Goal: Task Accomplishment & Management: Complete application form

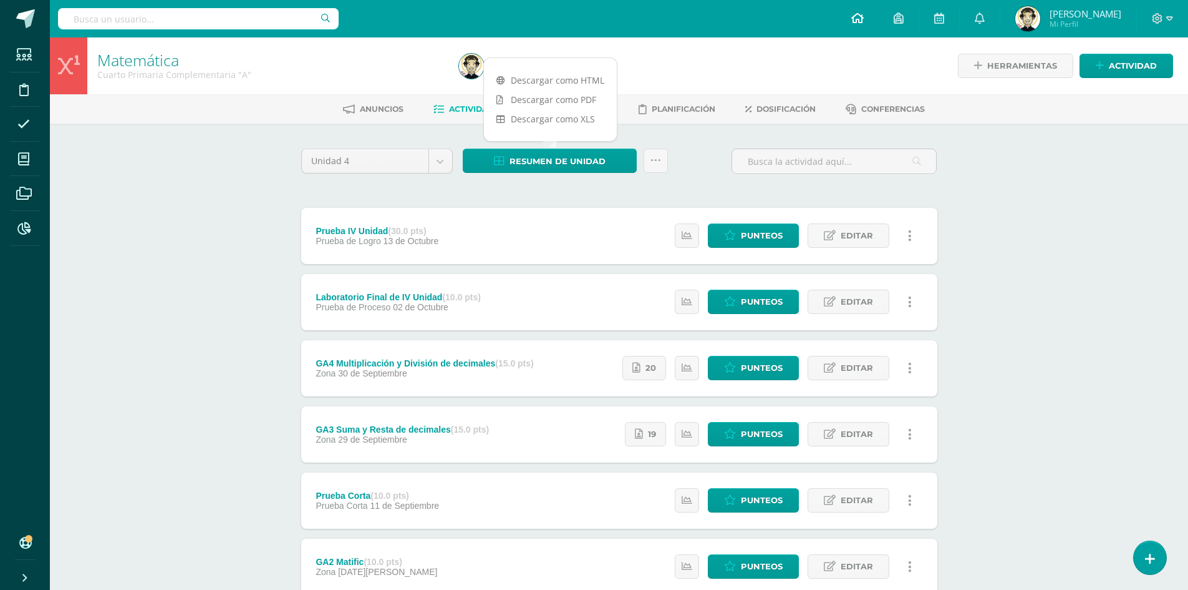
click at [860, 24] on span at bounding box center [858, 19] width 12 height 14
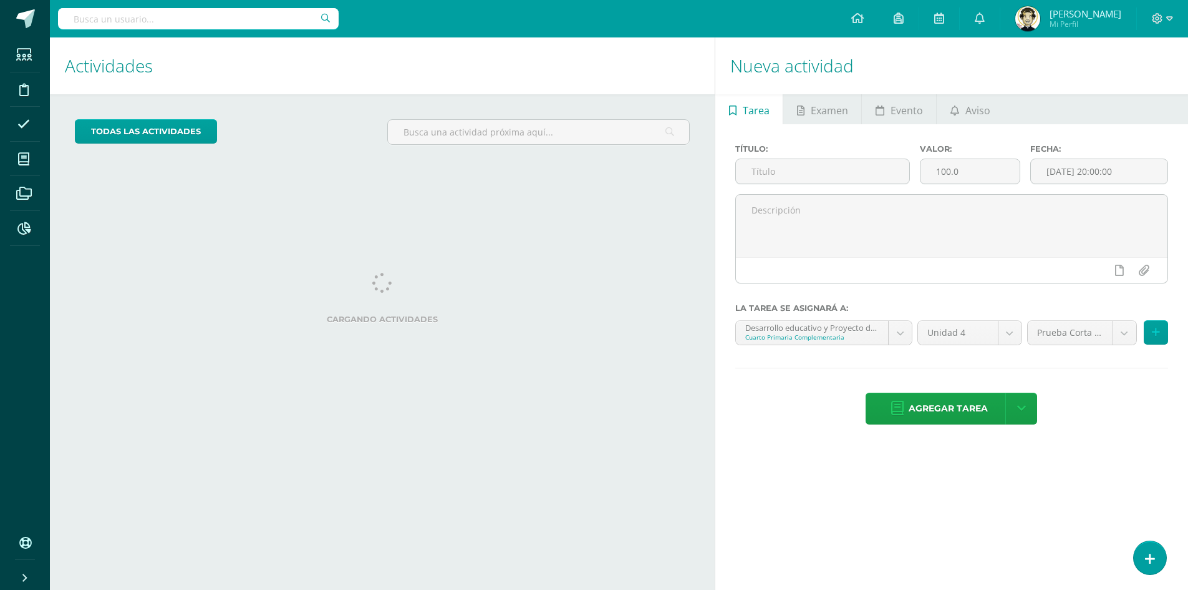
scroll to position [5038, 0]
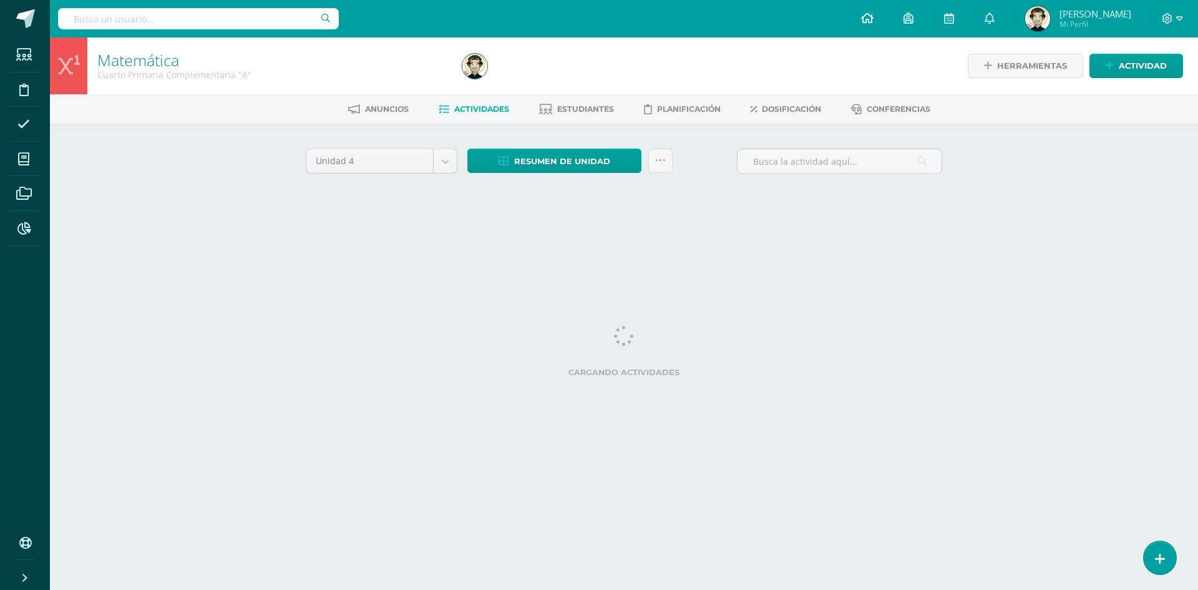
click at [863, 16] on icon at bounding box center [867, 17] width 12 height 11
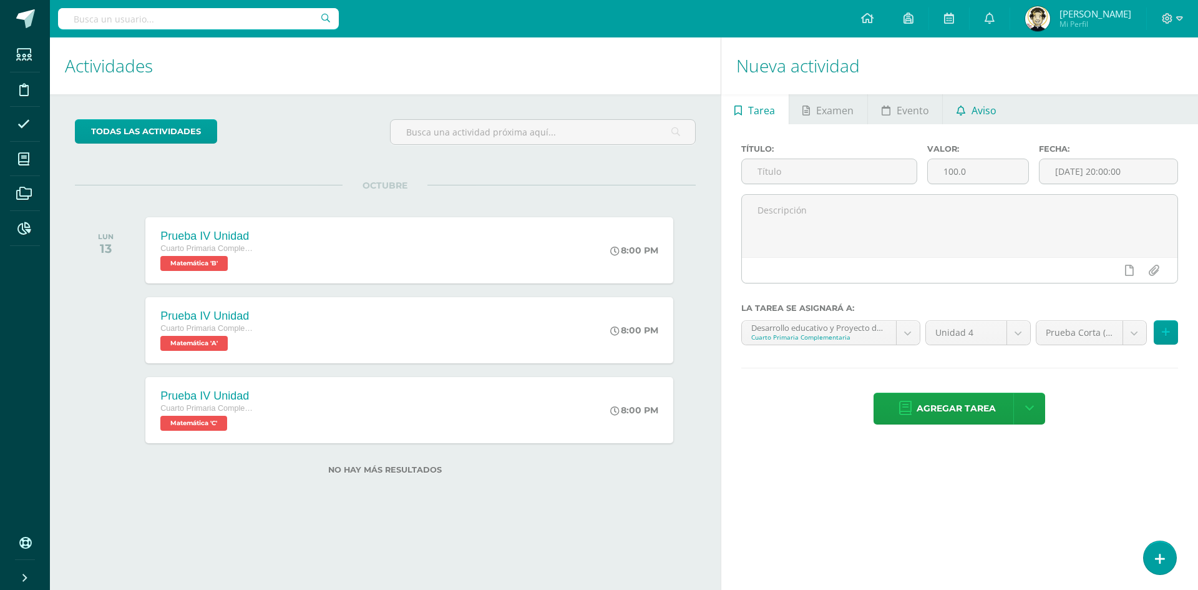
click at [974, 110] on span "Aviso" at bounding box center [983, 110] width 25 height 30
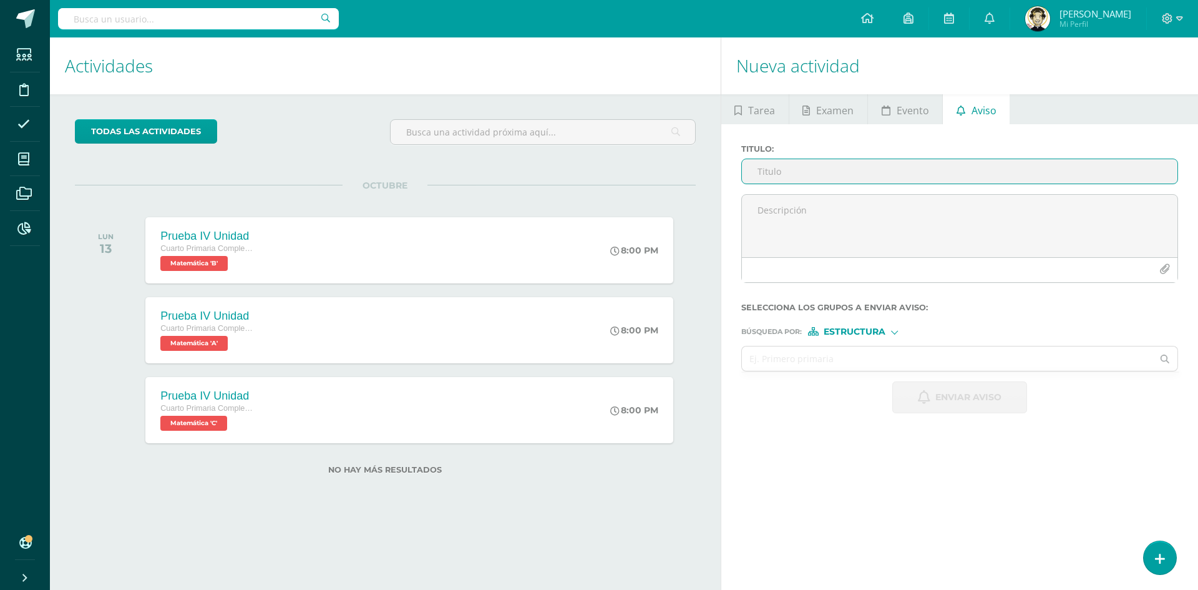
click at [762, 175] on input "Titulo :" at bounding box center [959, 171] width 435 height 24
click at [843, 169] on input "Titulo :" at bounding box center [959, 171] width 435 height 24
paste input "Olimpiadas Matific"
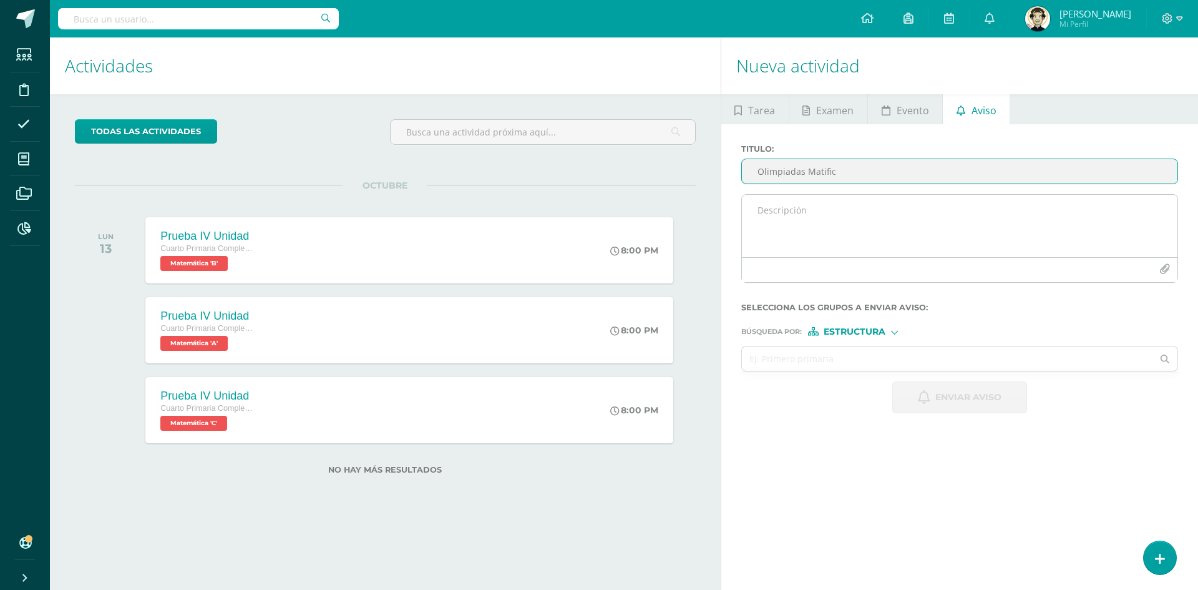
type input "Olimpiadas Matific"
click at [777, 211] on textarea at bounding box center [959, 226] width 435 height 62
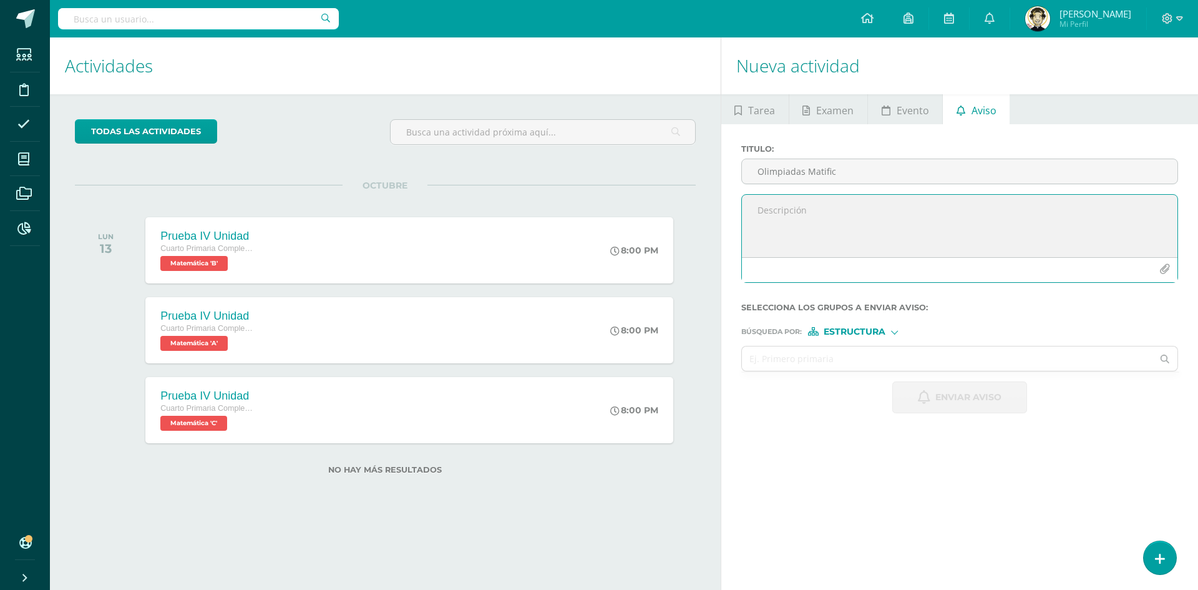
click at [812, 203] on textarea at bounding box center [959, 226] width 435 height 62
paste textarea "Queridos Padres de Familia Se les invita a participar en la Olimpiada de Matemá…"
click at [757, 212] on textarea at bounding box center [959, 226] width 435 height 62
click at [790, 226] on textarea at bounding box center [959, 226] width 435 height 62
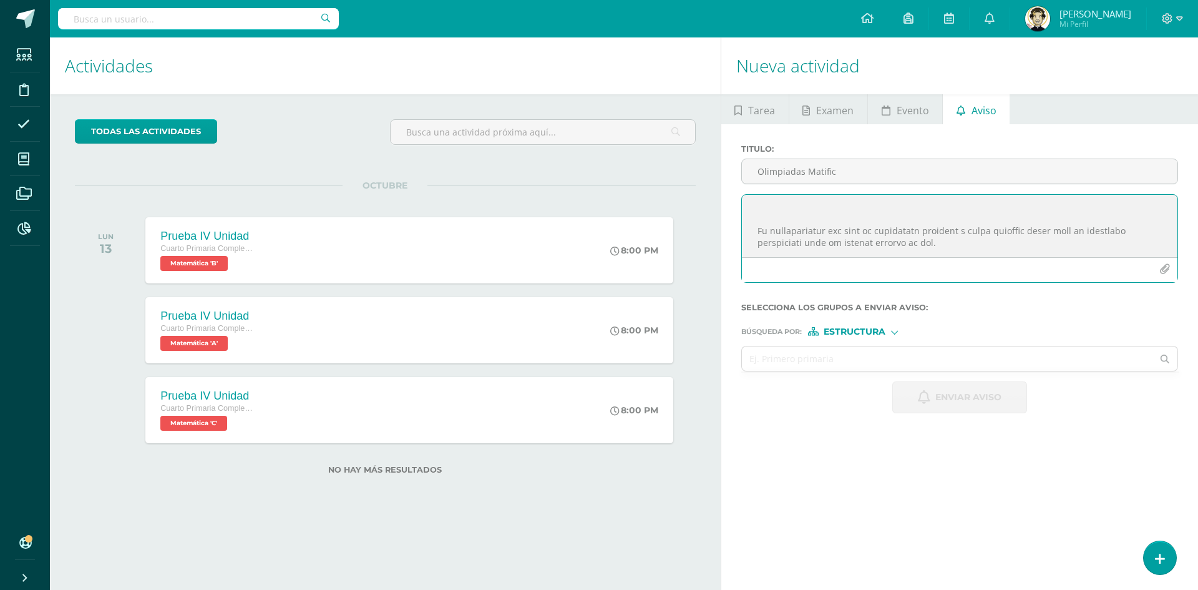
click at [757, 228] on textarea at bounding box center [959, 226] width 435 height 62
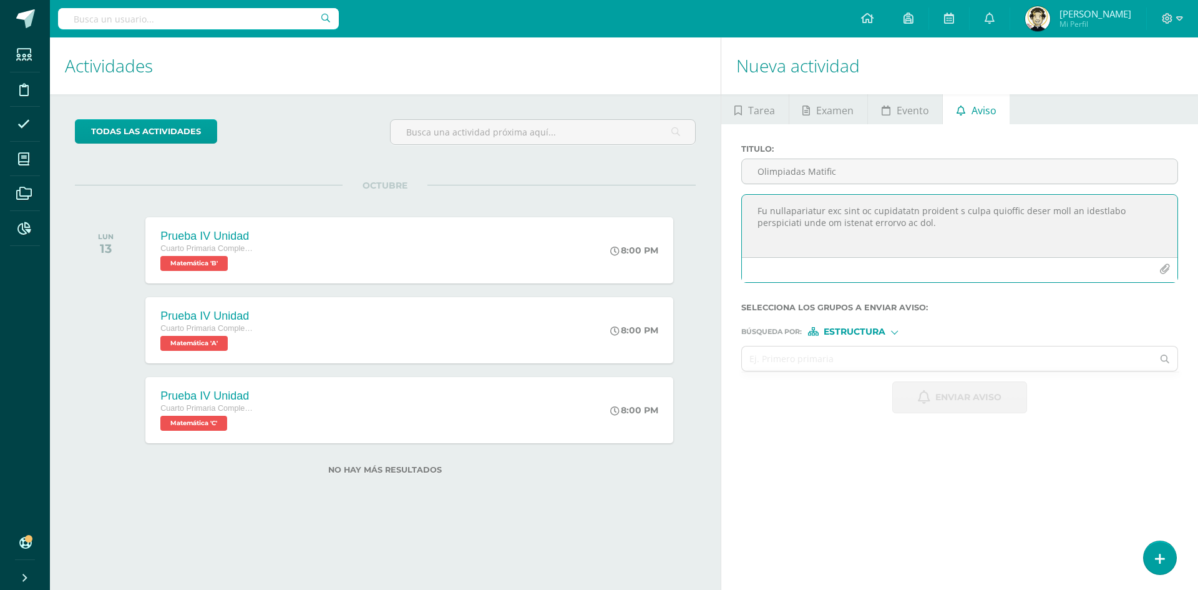
scroll to position [80, 0]
click at [760, 250] on textarea at bounding box center [959, 226] width 435 height 62
click at [756, 249] on textarea at bounding box center [959, 226] width 435 height 62
click at [756, 212] on textarea at bounding box center [959, 226] width 435 height 62
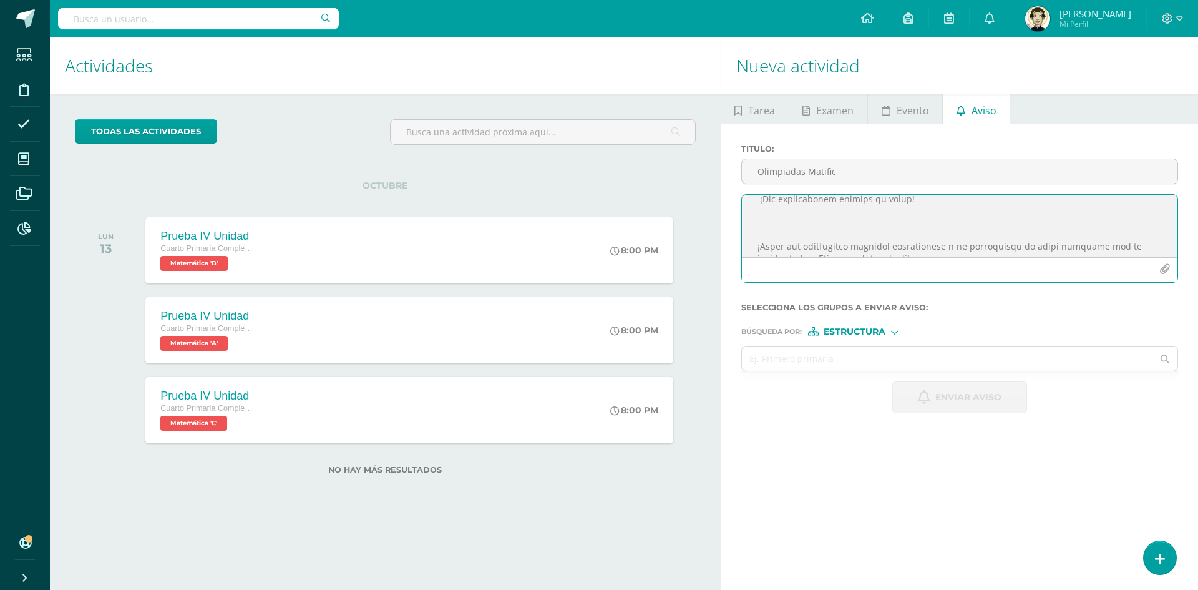
scroll to position [152, 0]
click at [755, 225] on textarea at bounding box center [959, 226] width 435 height 62
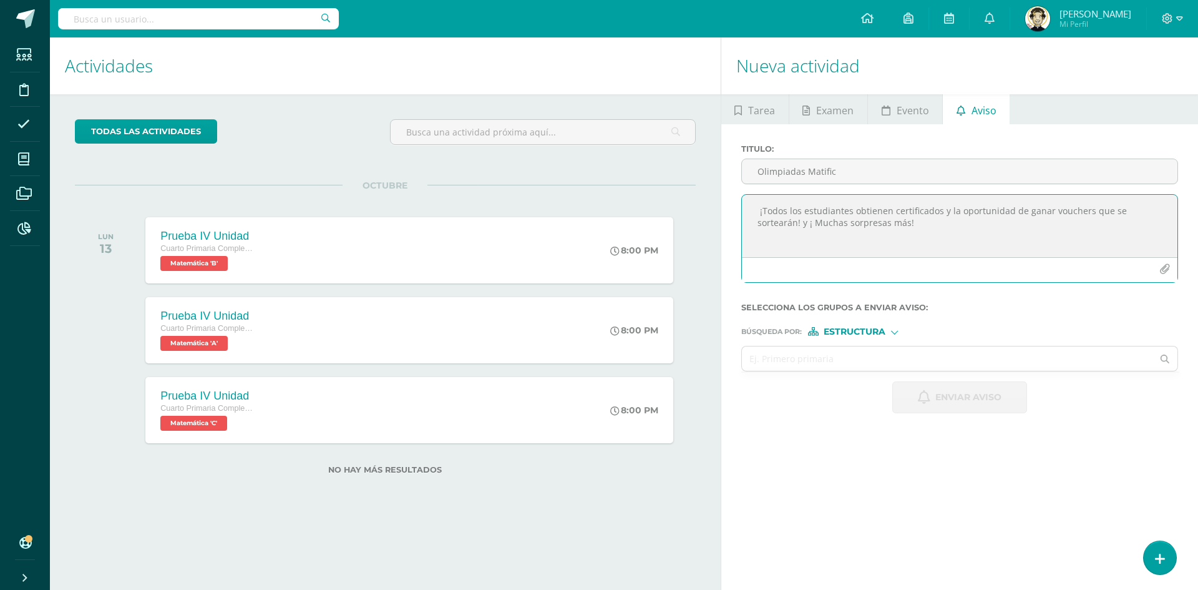
scroll to position [163, 0]
click at [758, 249] on textarea at bounding box center [959, 226] width 435 height 62
click at [755, 220] on textarea "Queridos alumnos y PPFF: Se les invita a participar en la Olimpiada de Matemáti…" at bounding box center [959, 226] width 435 height 62
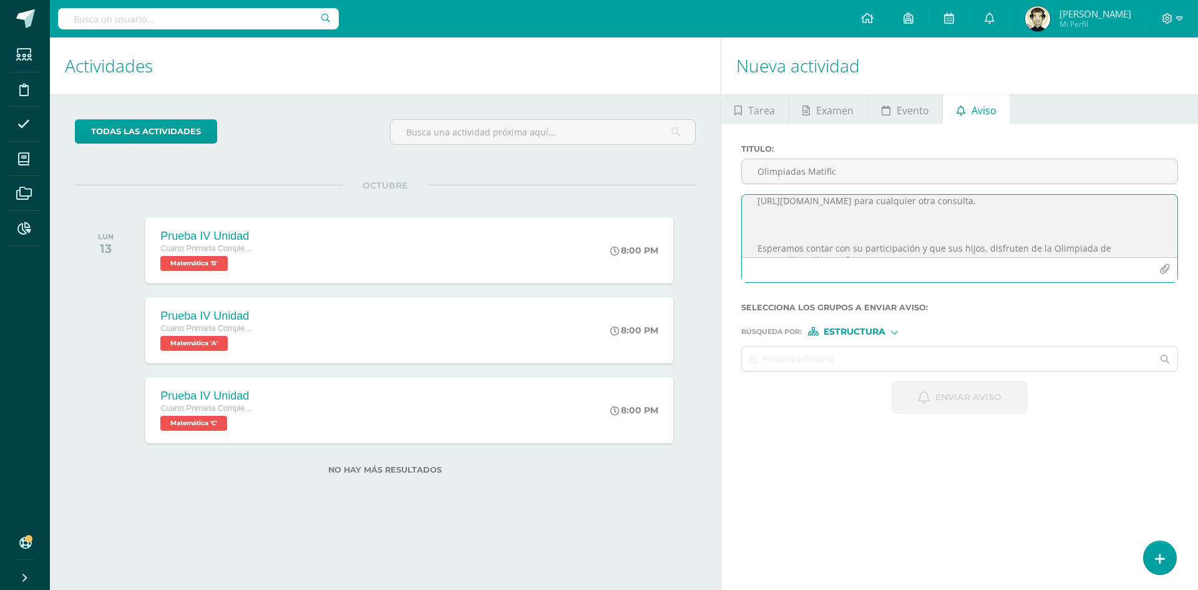
click at [758, 250] on textarea "Queridos alumnos y PPFF: Se les invita a participar en la Olimpiada de Matemáti…" at bounding box center [959, 226] width 435 height 62
click at [757, 220] on textarea "Queridos alumnos y PPFF: Se les invita a participar en la Olimpiada de Matemáti…" at bounding box center [959, 226] width 435 height 62
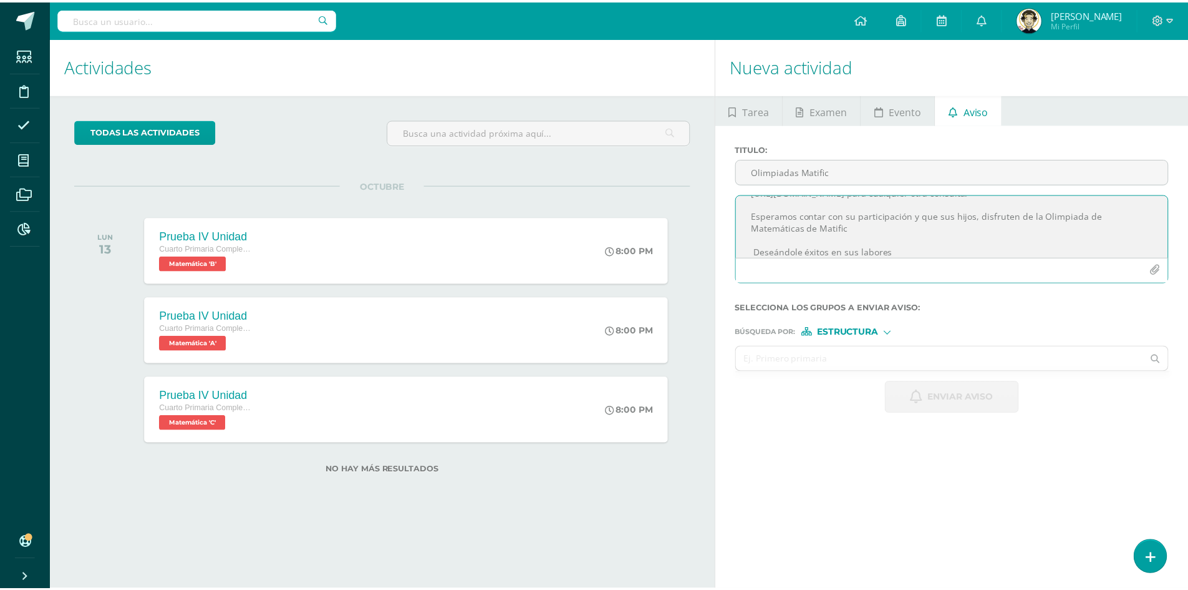
scroll to position [300, 0]
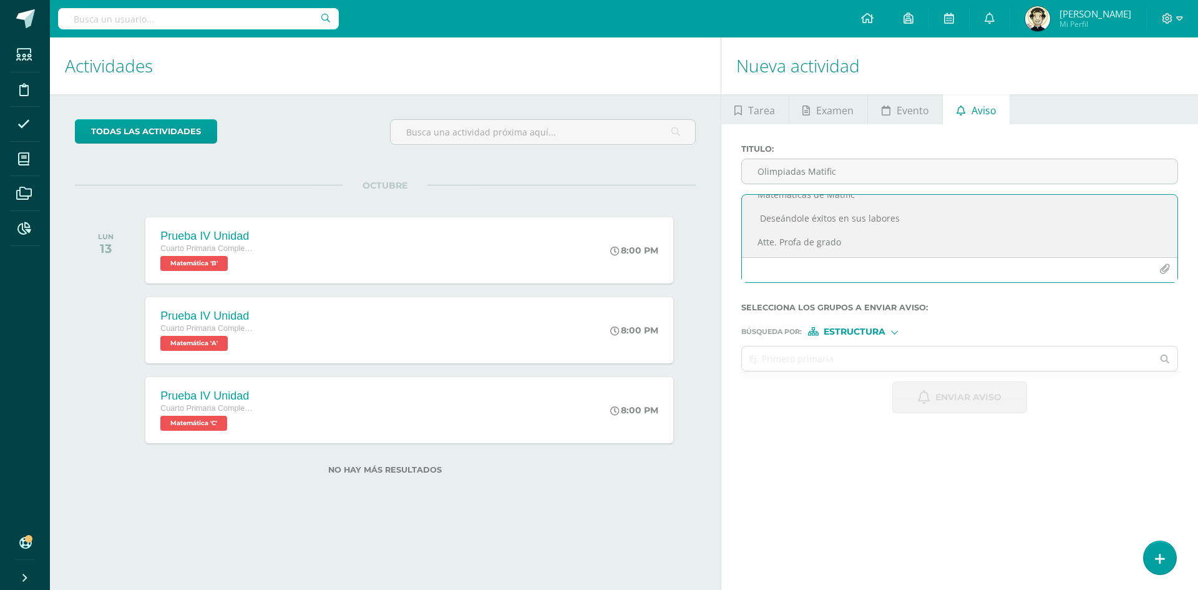
click at [843, 223] on textarea "Queridos alumnos y PPFF: Se les invita a participar en la Olimpiada de Matemáti…" at bounding box center [959, 226] width 435 height 62
click at [782, 218] on textarea "Queridos alumnos y PPFF: Se les invita a participar en la Olimpiada de Matemáti…" at bounding box center [959, 226] width 435 height 62
type textarea "Queridos alumnos y PPFF: Se les invita a participar en la Olimpiada de Matemáti…"
click at [1161, 266] on icon "button" at bounding box center [1164, 269] width 11 height 11
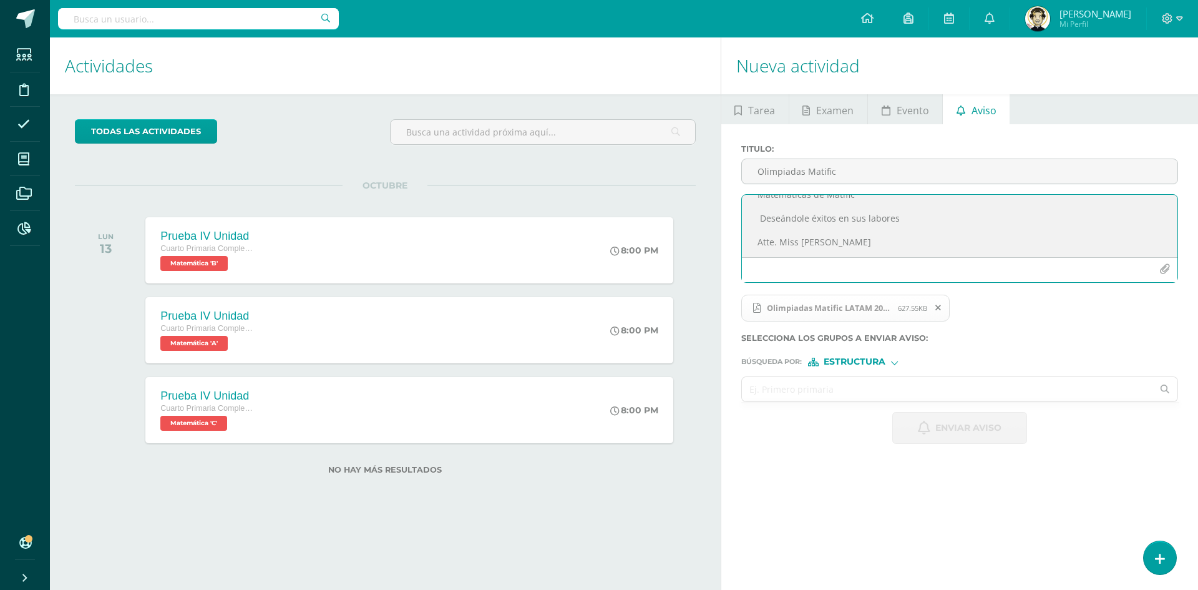
click at [852, 391] on input "text" at bounding box center [947, 389] width 411 height 24
type input "mate"
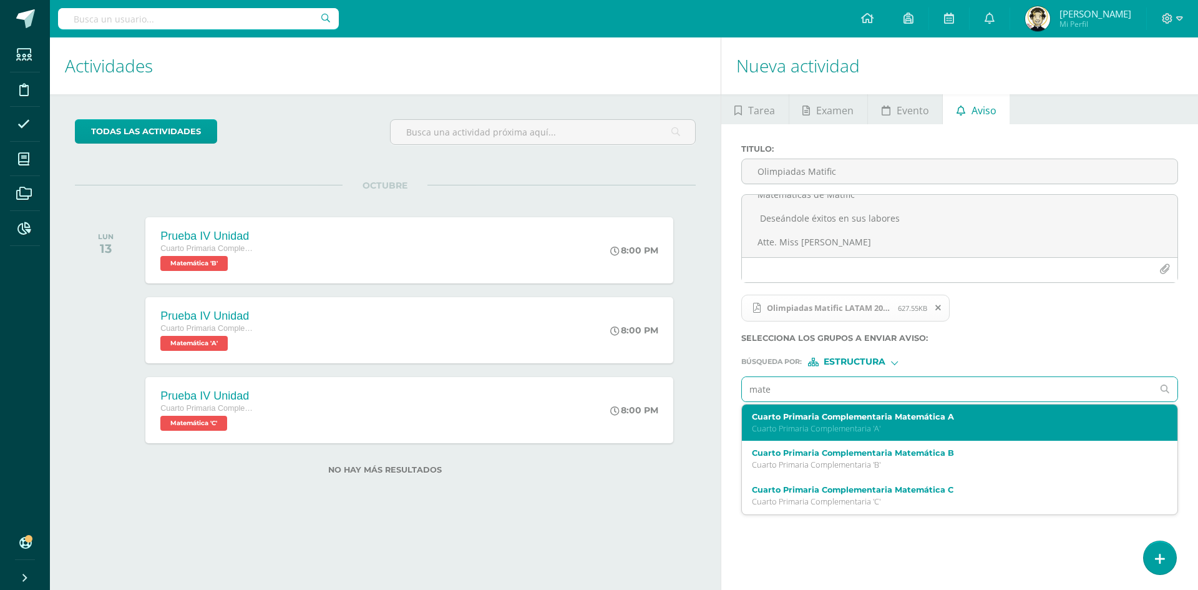
click at [847, 420] on label "Cuarto Primaria Complementaria Matemática A" at bounding box center [950, 416] width 397 height 9
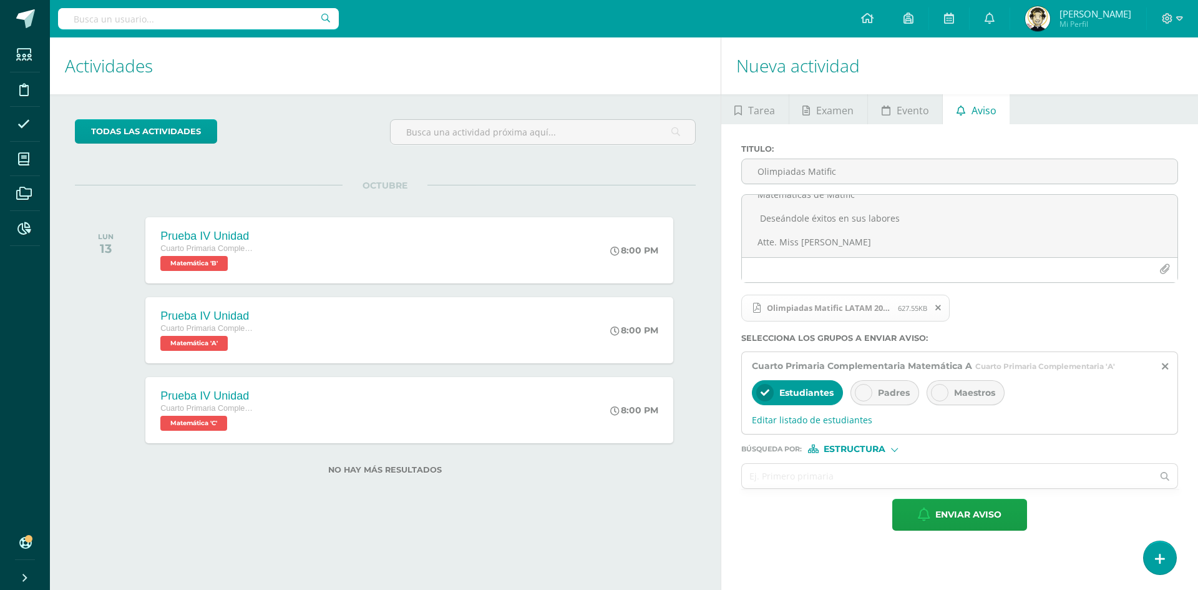
click at [916, 388] on div "Padres" at bounding box center [884, 392] width 69 height 25
click at [813, 469] on input "text" at bounding box center [947, 476] width 411 height 24
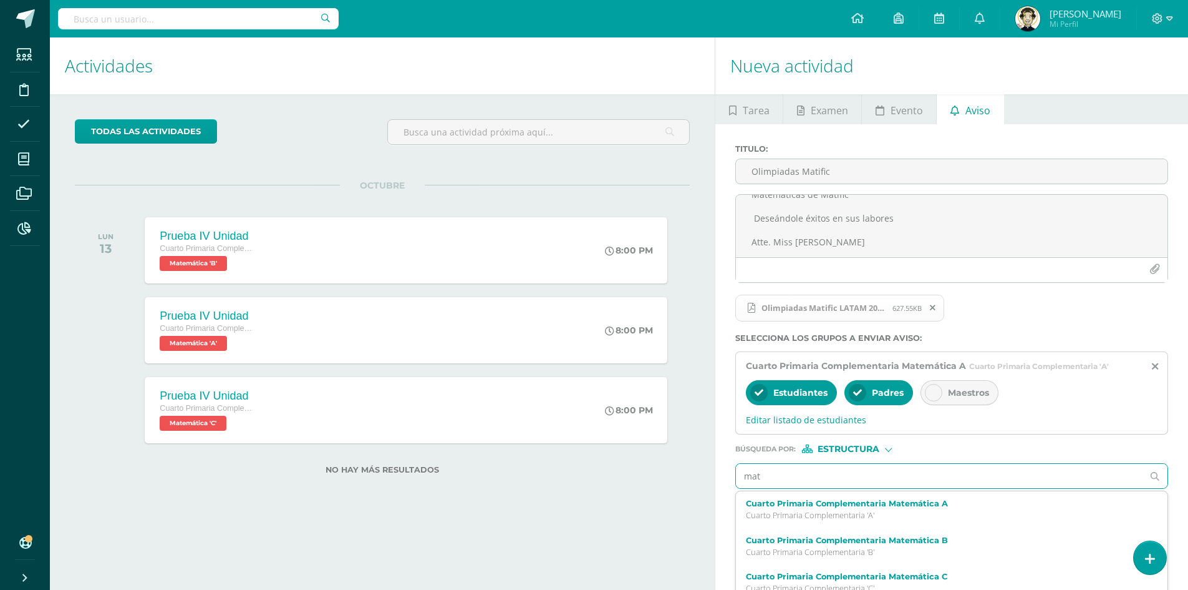
type input "mate"
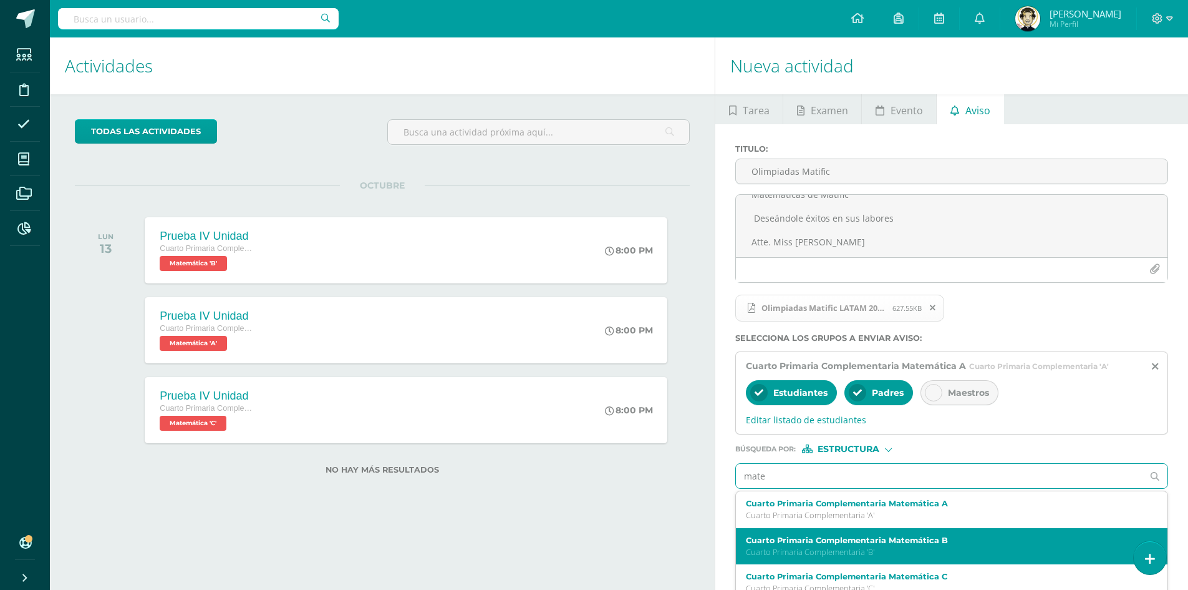
click at [859, 537] on label "Cuarto Primaria Complementaria Matemática B" at bounding box center [943, 539] width 394 height 9
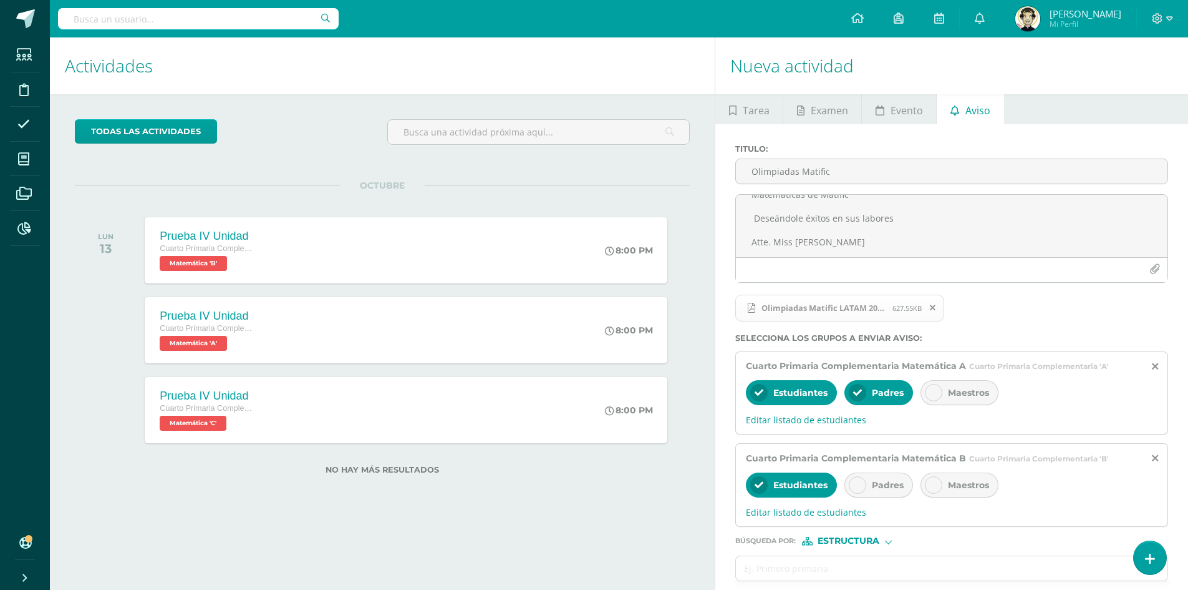
click at [855, 487] on icon at bounding box center [857, 484] width 9 height 9
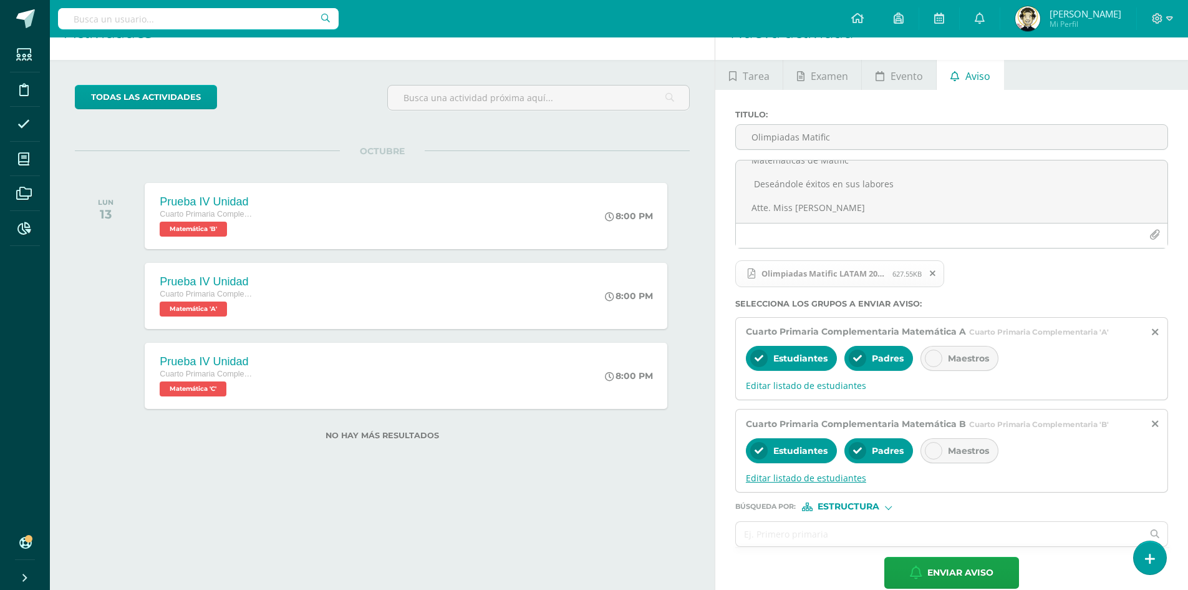
scroll to position [53, 0]
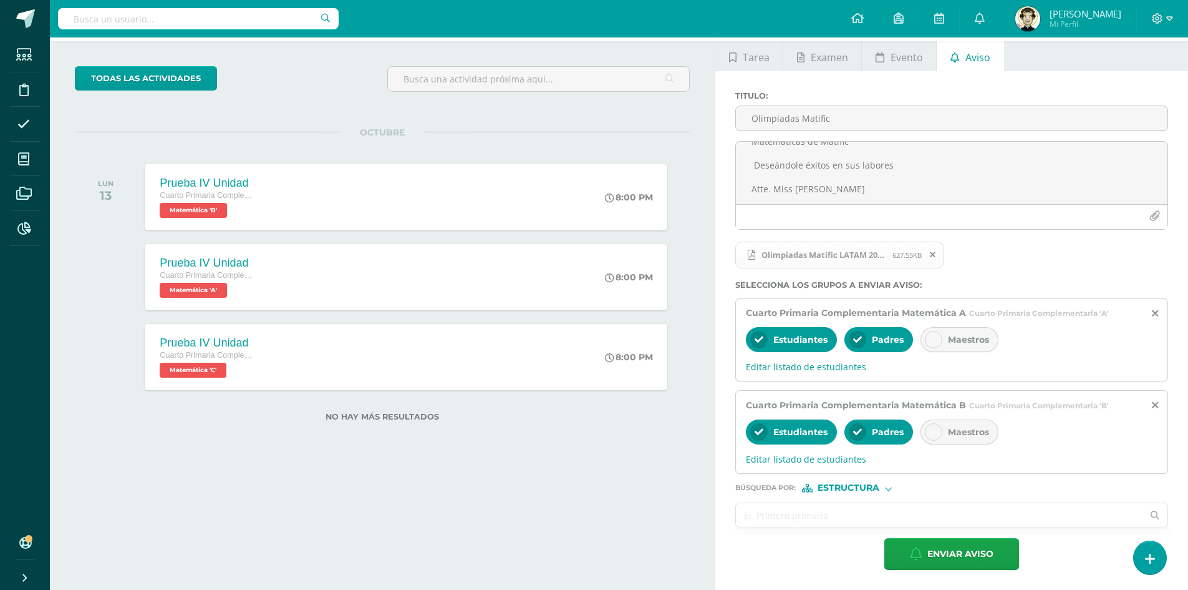
click at [797, 511] on input "text" at bounding box center [939, 515] width 407 height 24
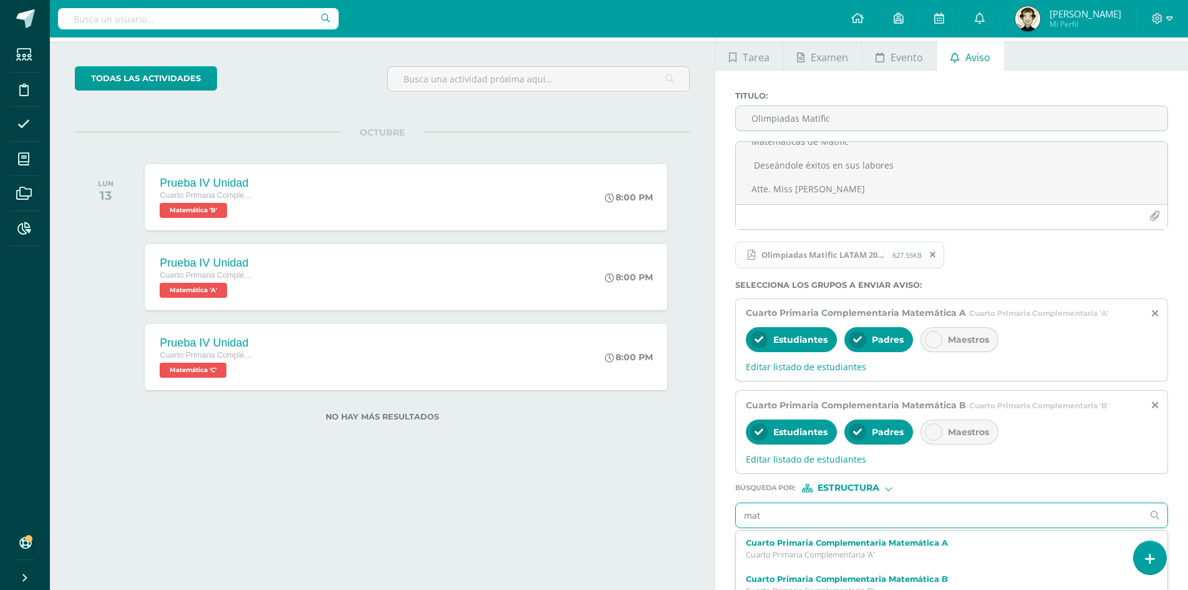
type input "mate"
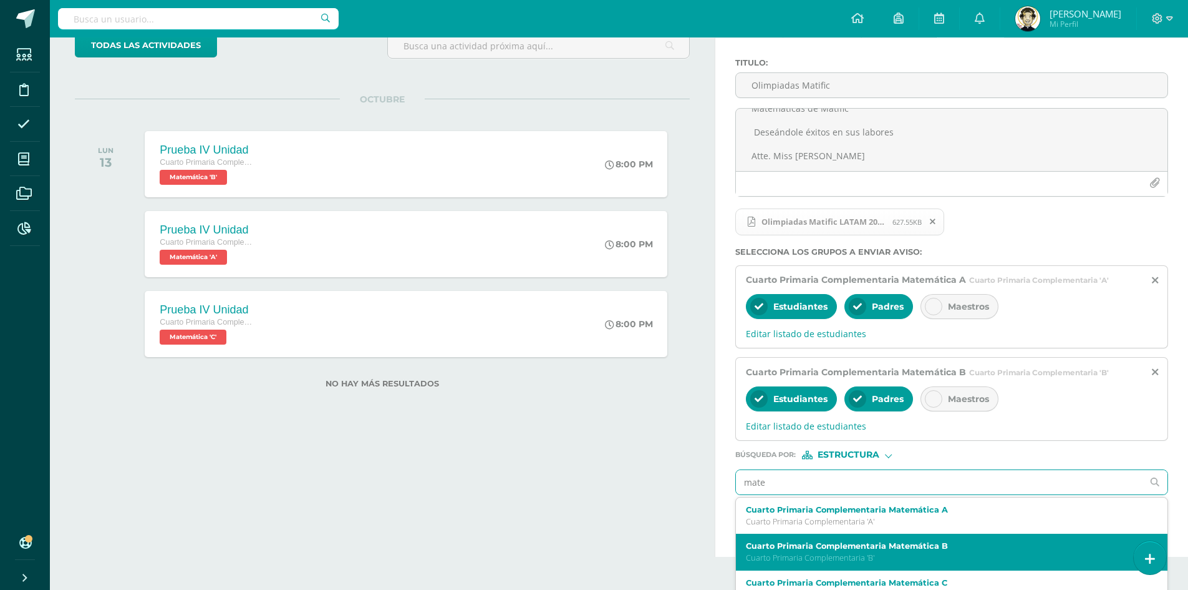
scroll to position [104, 0]
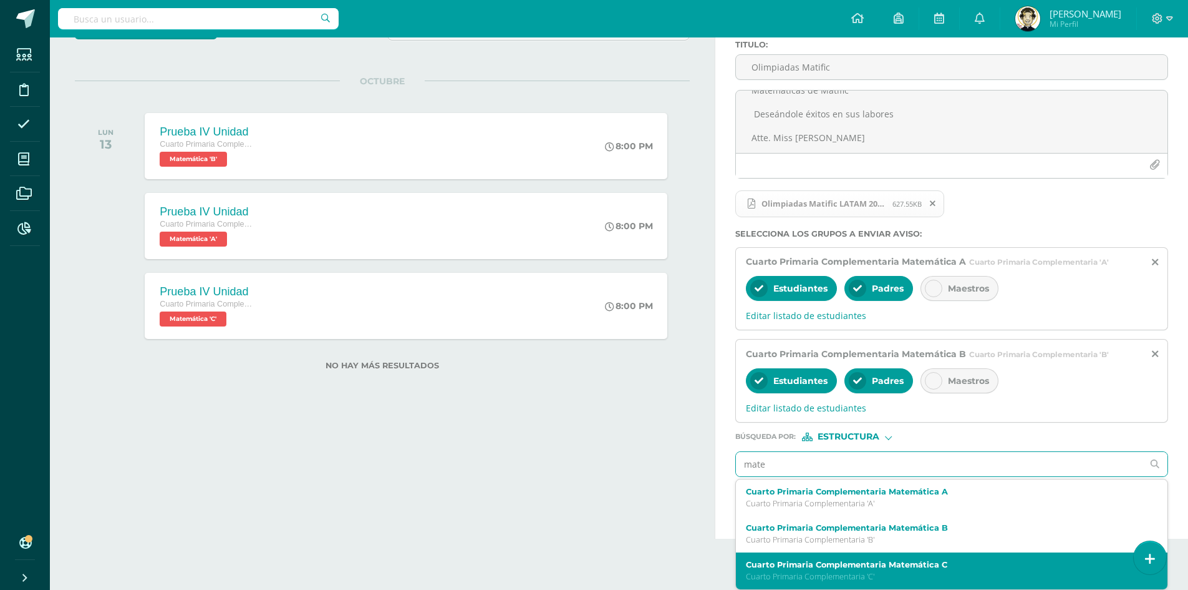
click at [902, 562] on label "Cuarto Primaria Complementaria Matemática C" at bounding box center [943, 564] width 394 height 9
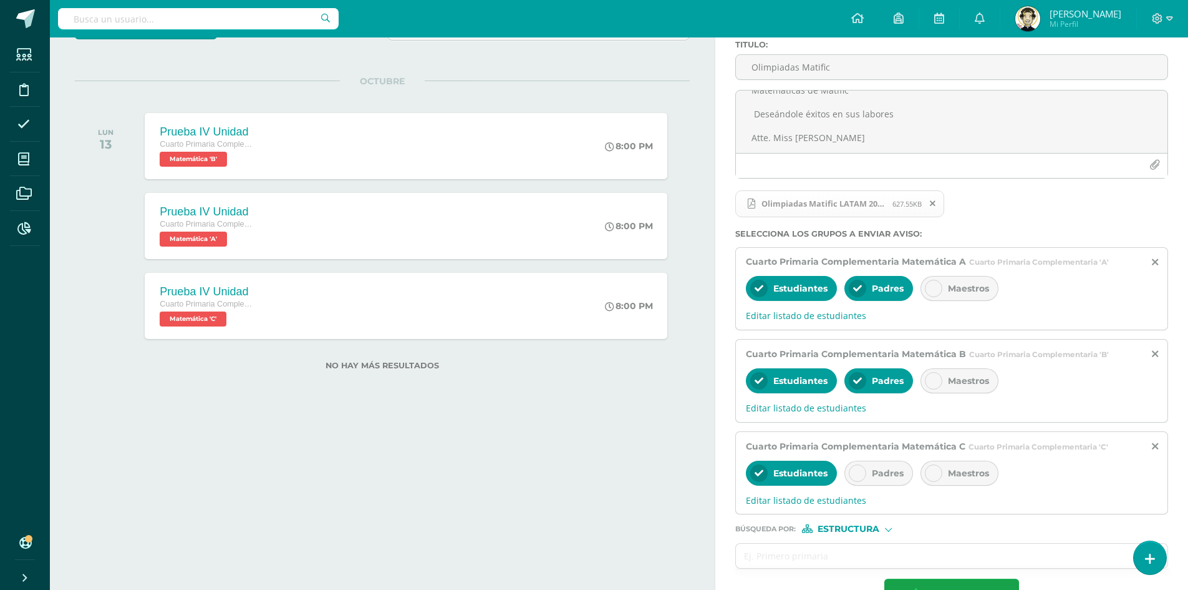
click at [892, 475] on span "Padres" at bounding box center [888, 472] width 32 height 11
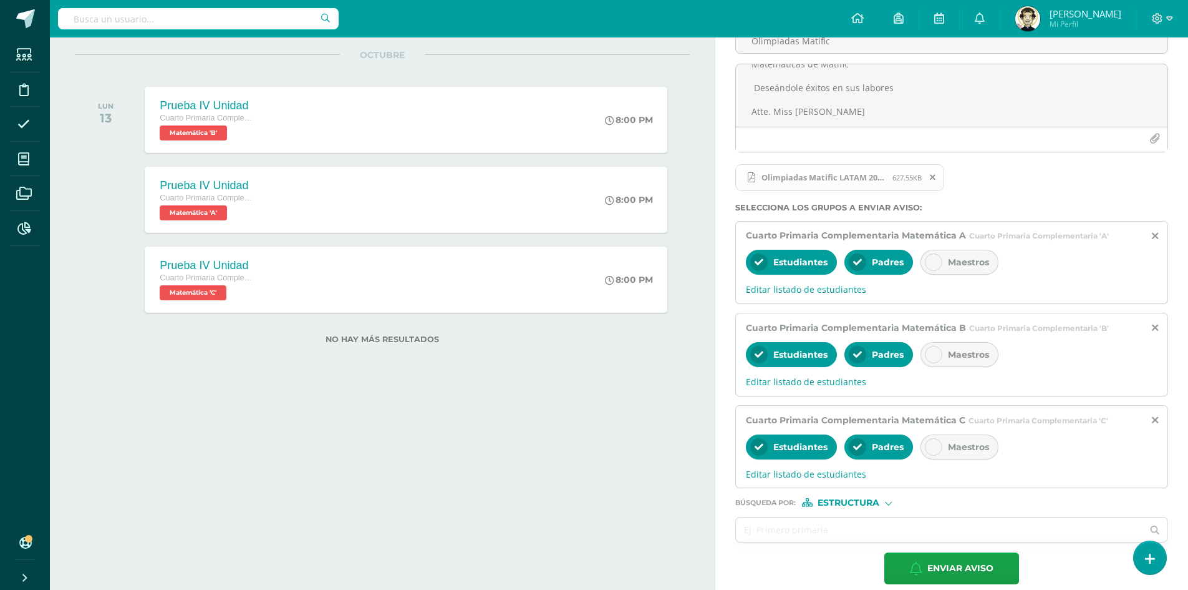
scroll to position [145, 0]
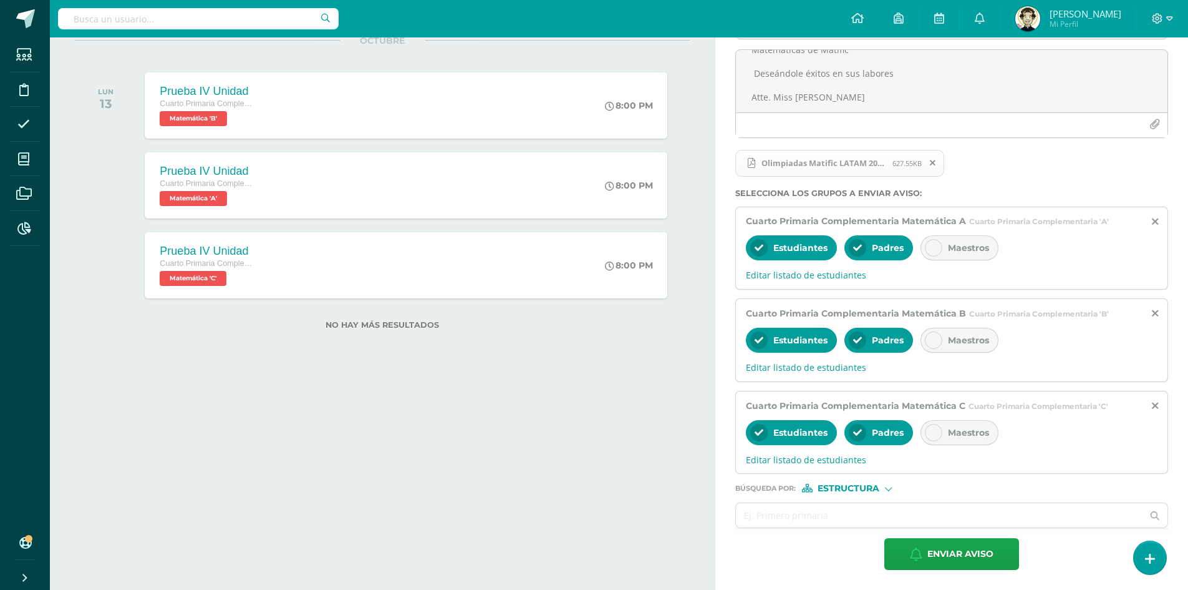
click at [860, 489] on span "Estructura" at bounding box center [849, 488] width 62 height 7
click at [863, 517] on span "Persona" at bounding box center [854, 520] width 45 height 7
click at [813, 518] on input "text" at bounding box center [939, 515] width 407 height 24
type input "[PERSON_NAME]"
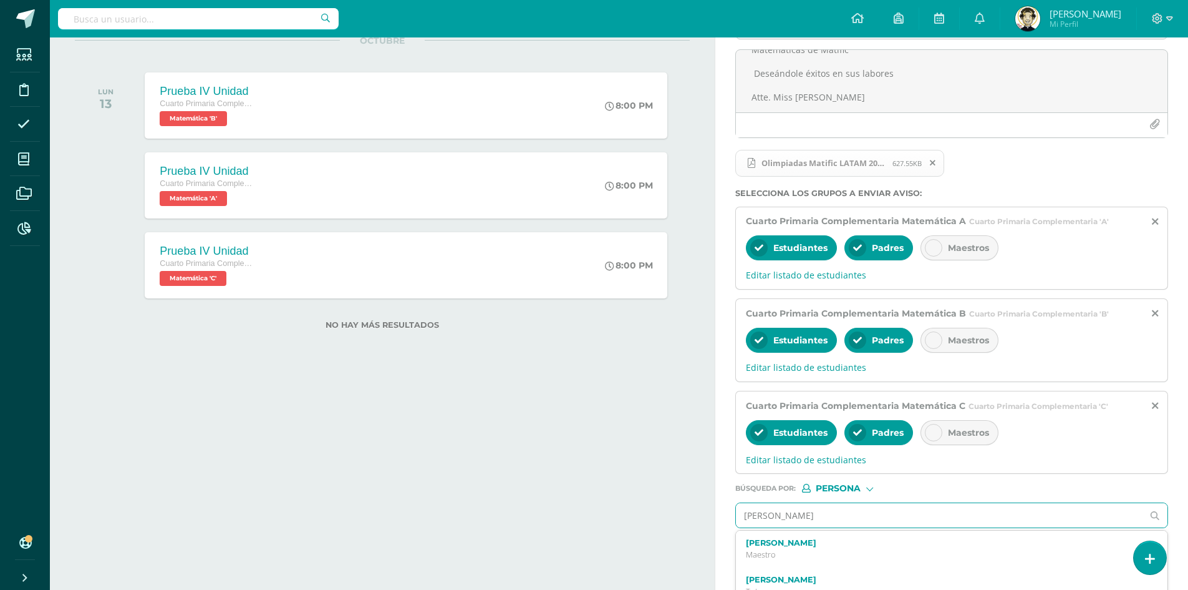
scroll to position [197, 0]
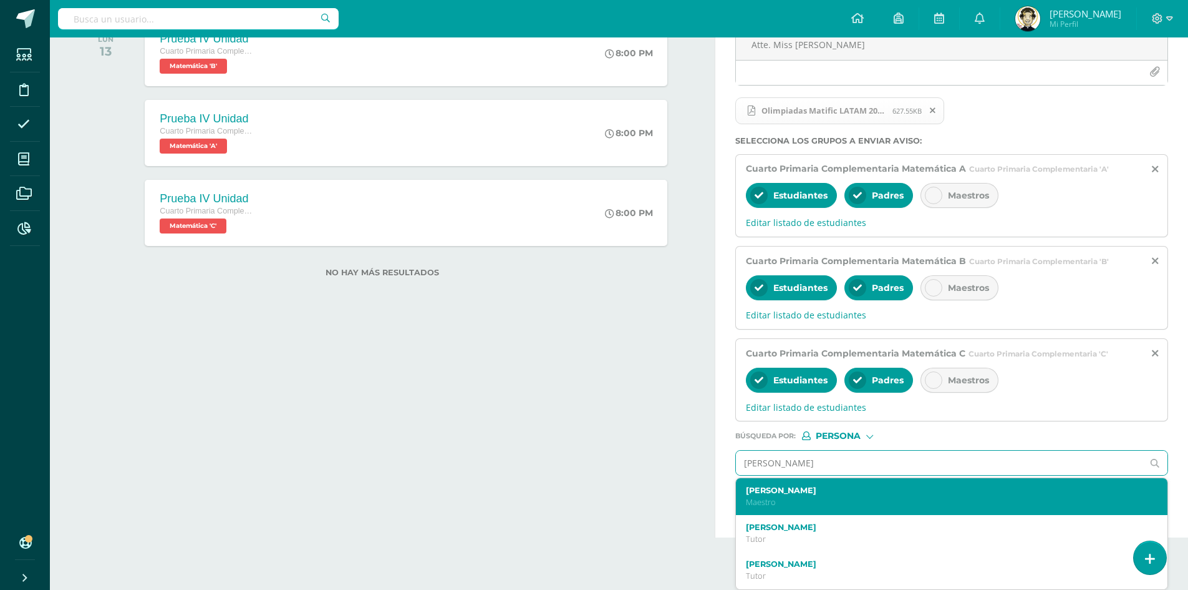
click at [787, 508] on div "Miriam Gabriela Pacheco Veliz Maestro" at bounding box center [952, 496] width 432 height 37
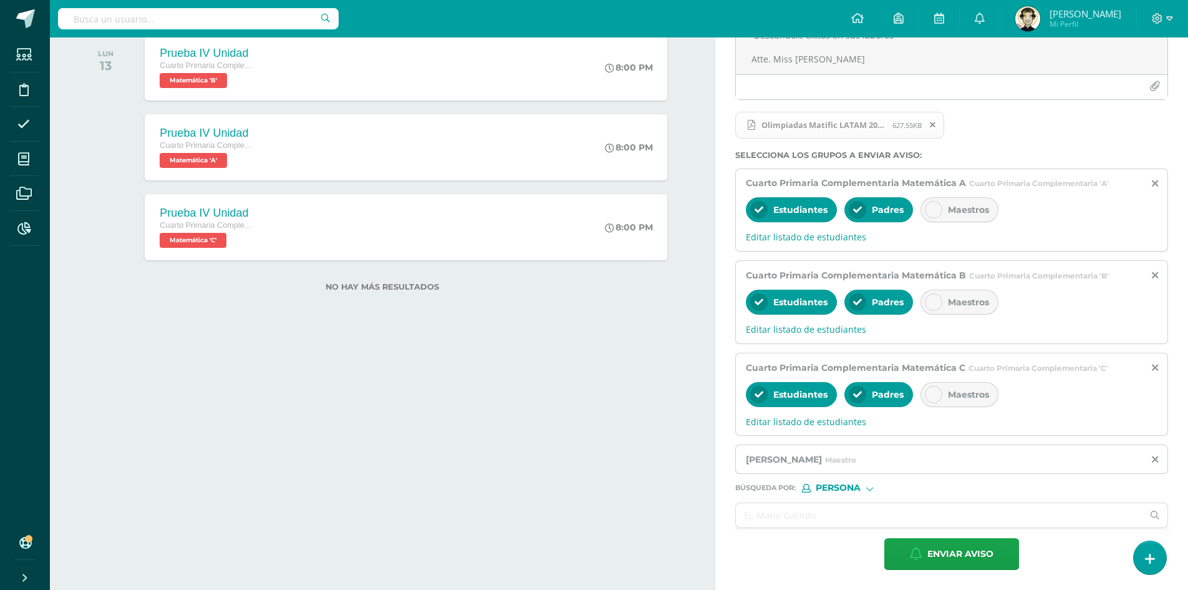
scroll to position [183, 0]
click at [943, 563] on span "Enviar aviso" at bounding box center [961, 553] width 66 height 31
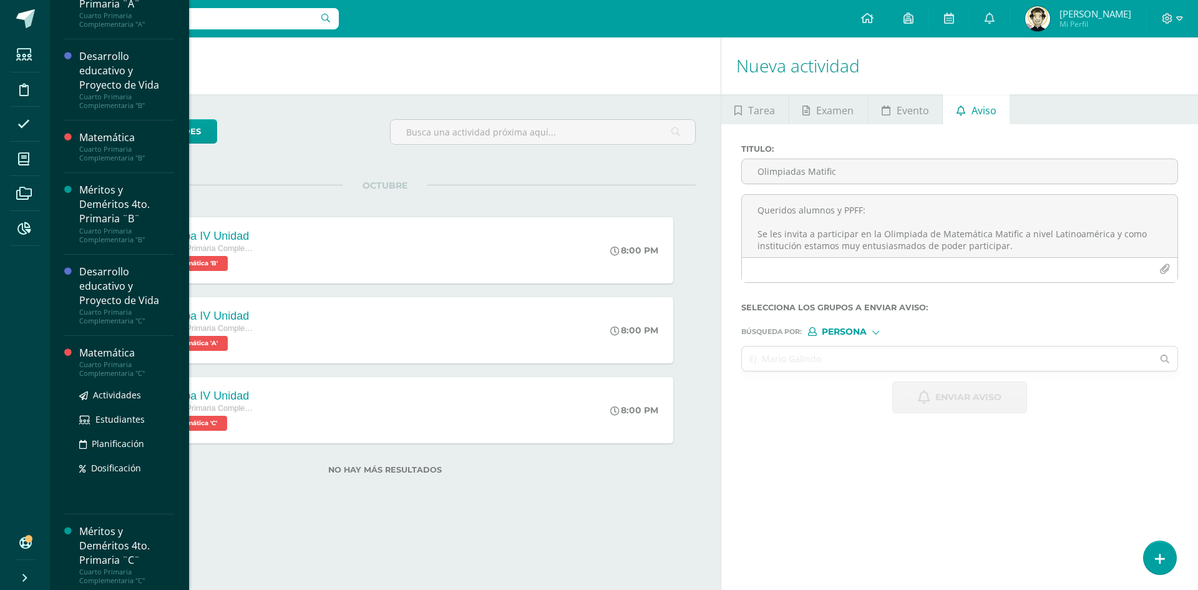
scroll to position [182, 0]
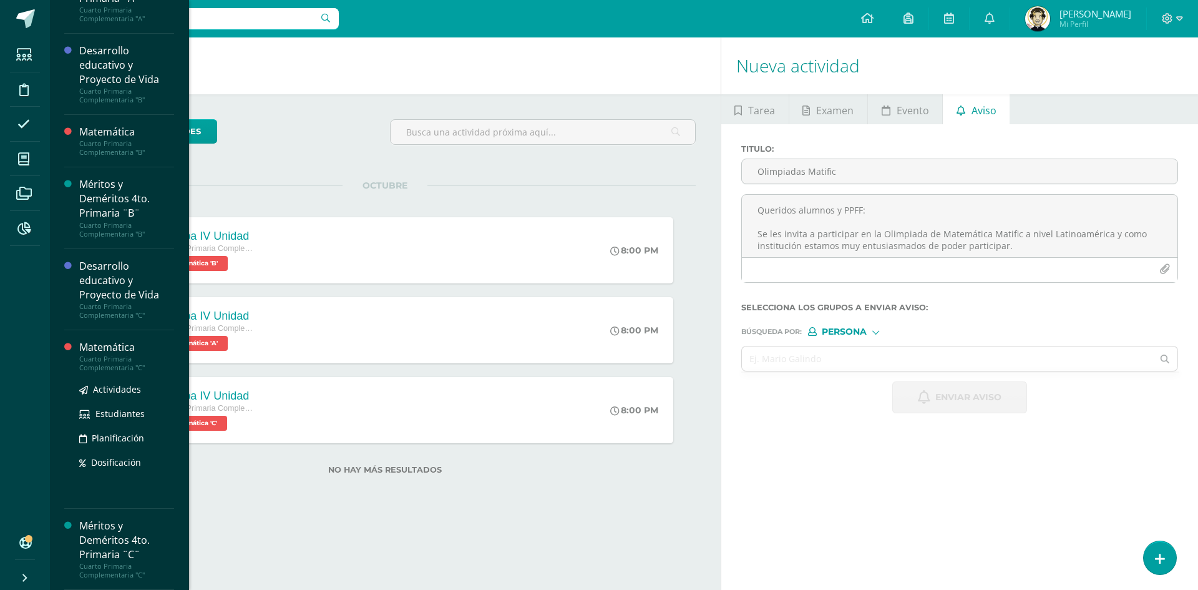
click at [104, 356] on div "Cuarto Primaria Complementaria "C"" at bounding box center [126, 362] width 95 height 17
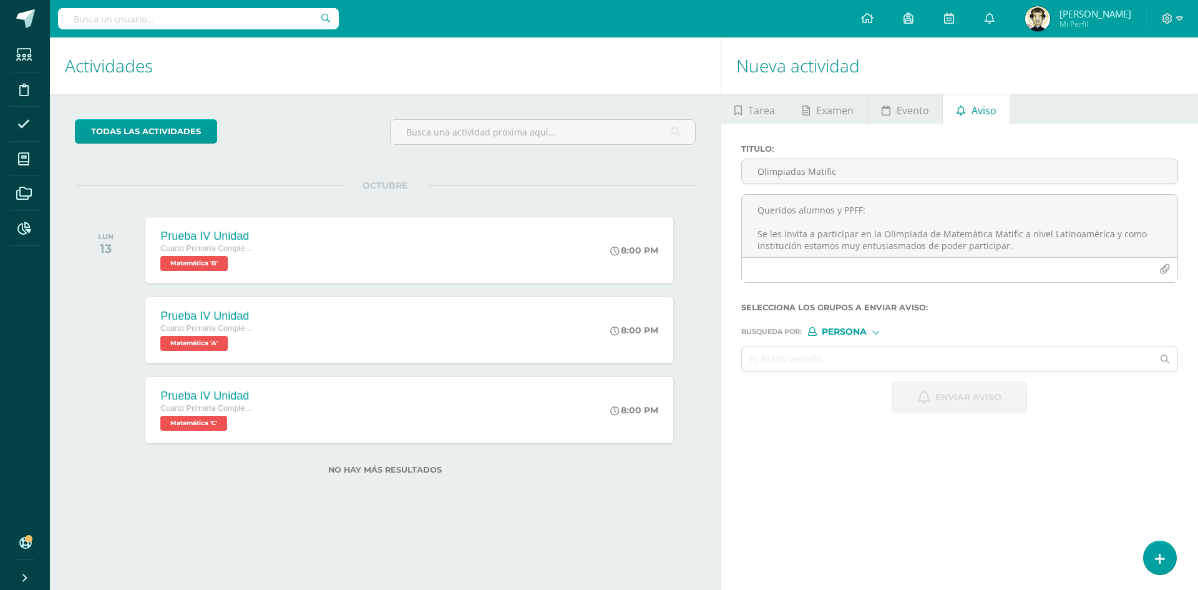
scroll to position [77, 0]
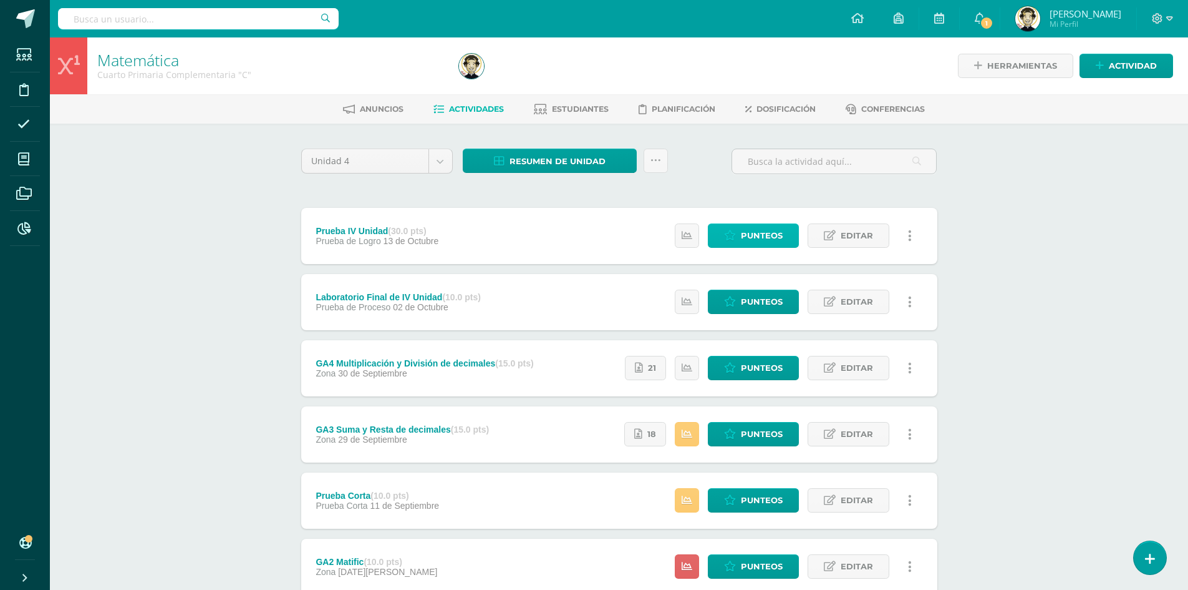
click at [762, 236] on span "Punteos" at bounding box center [762, 235] width 42 height 23
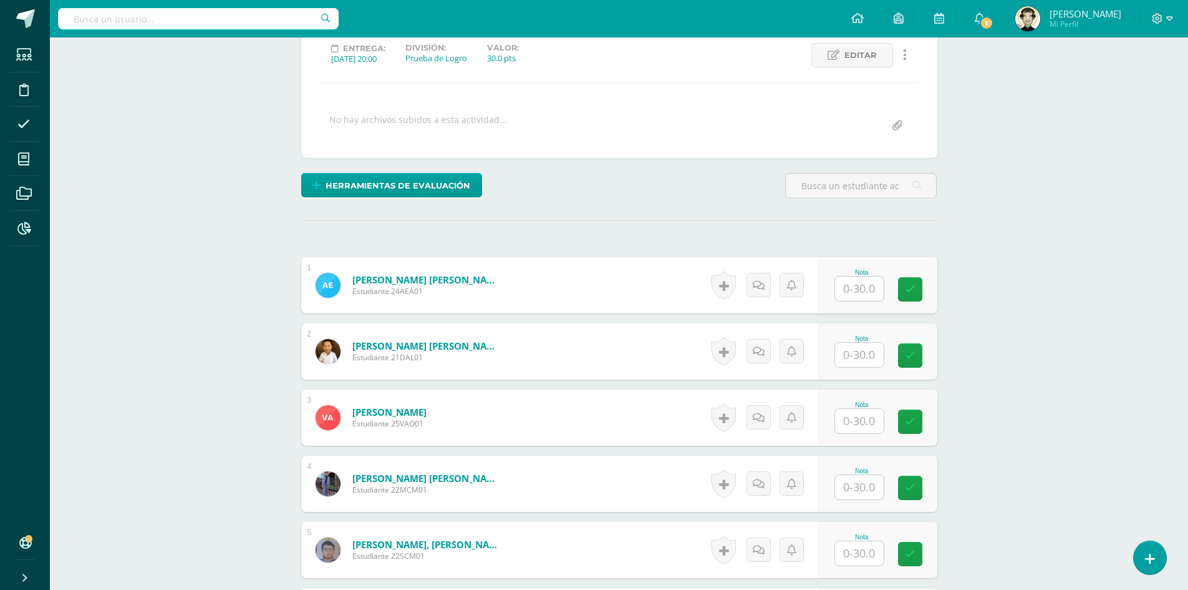
scroll to position [188, 0]
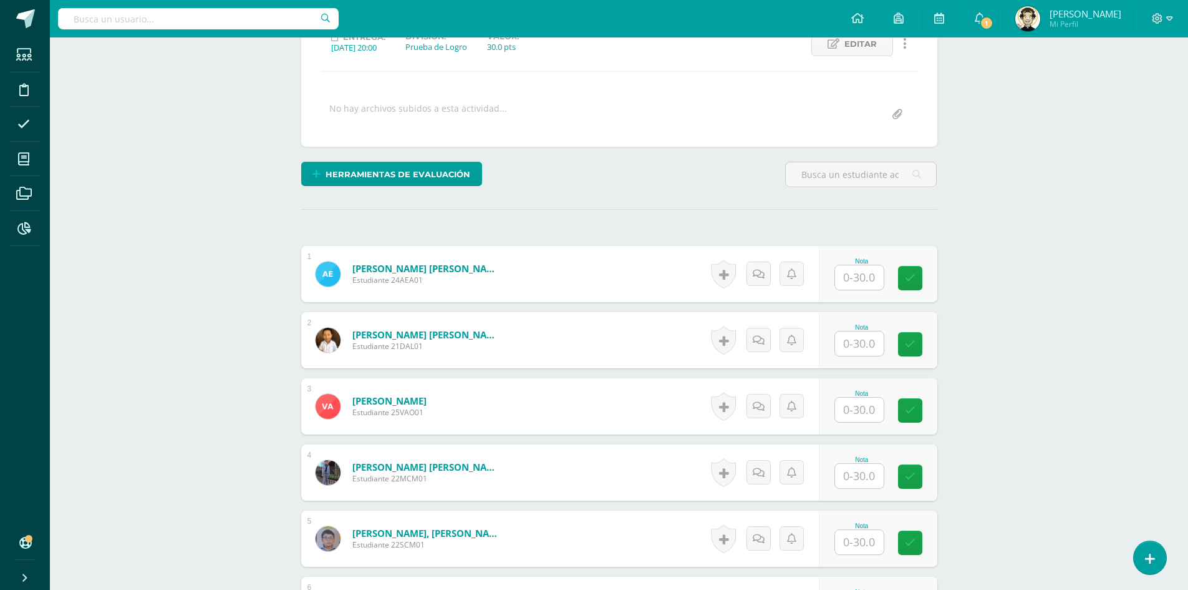
click at [860, 286] on input "text" at bounding box center [859, 277] width 49 height 24
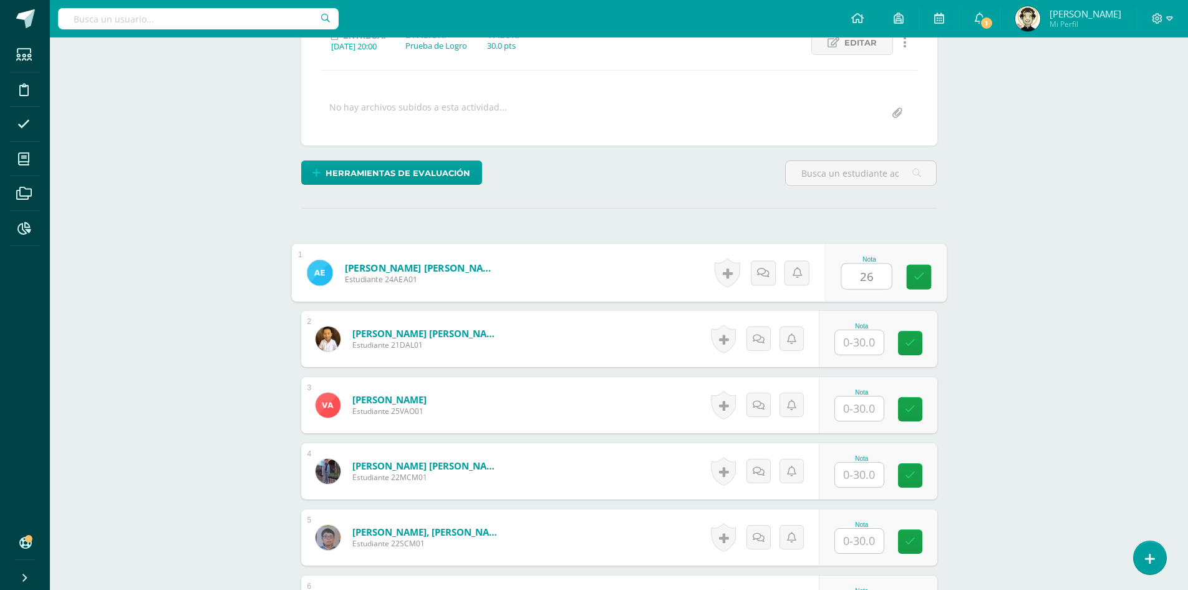
type input "26"
type input "3"
type input "24"
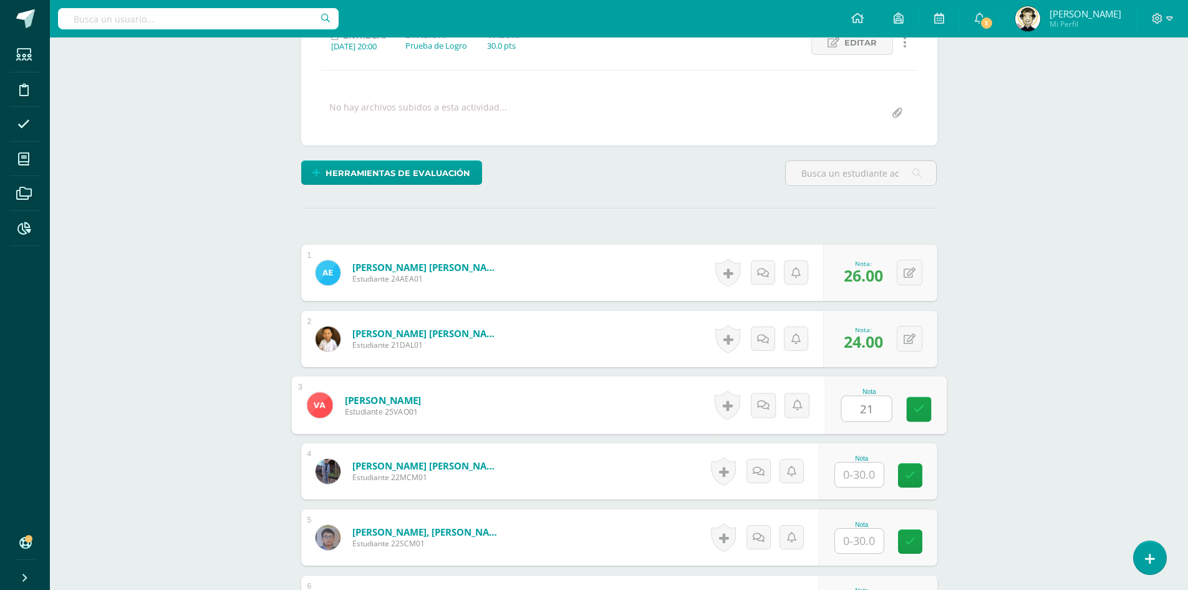
type input "21"
type input "26"
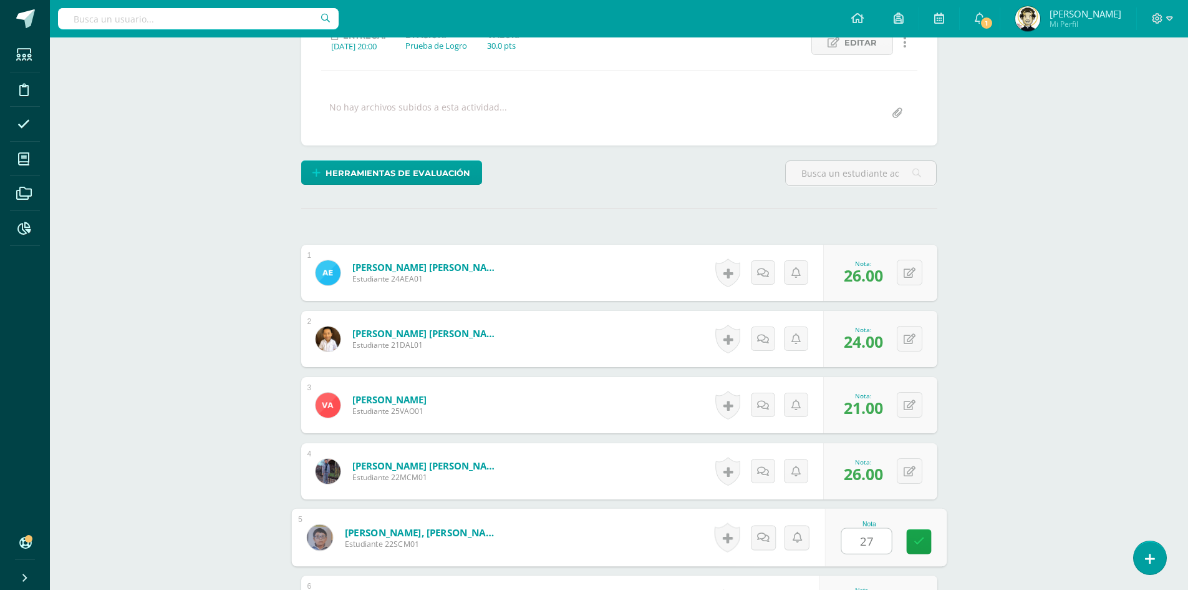
type input "27"
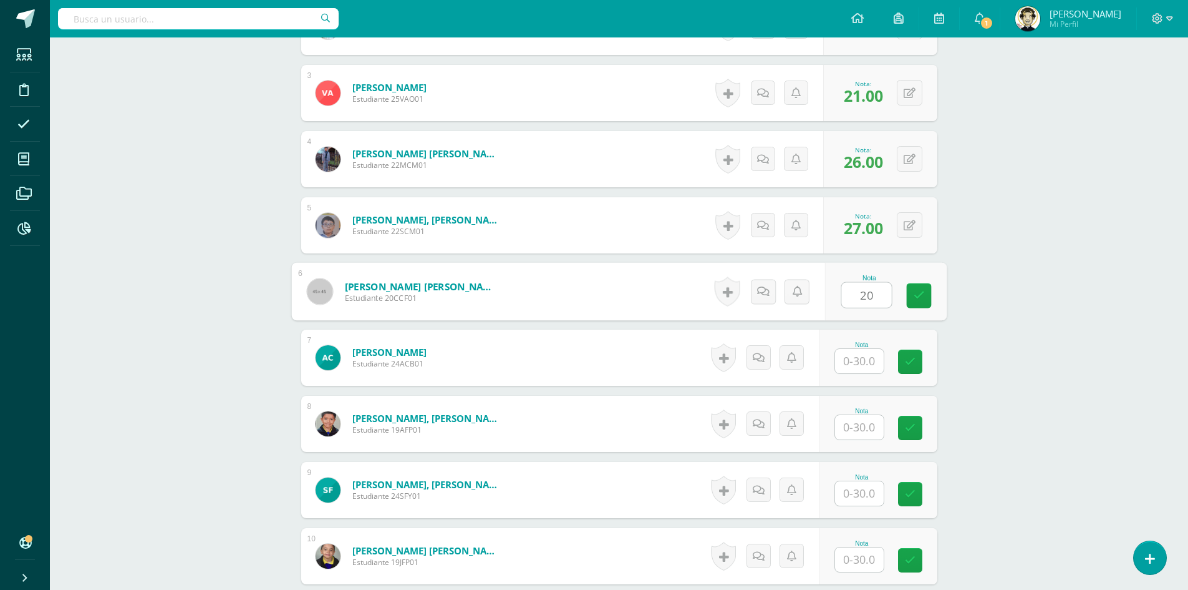
type input "20"
type input "18"
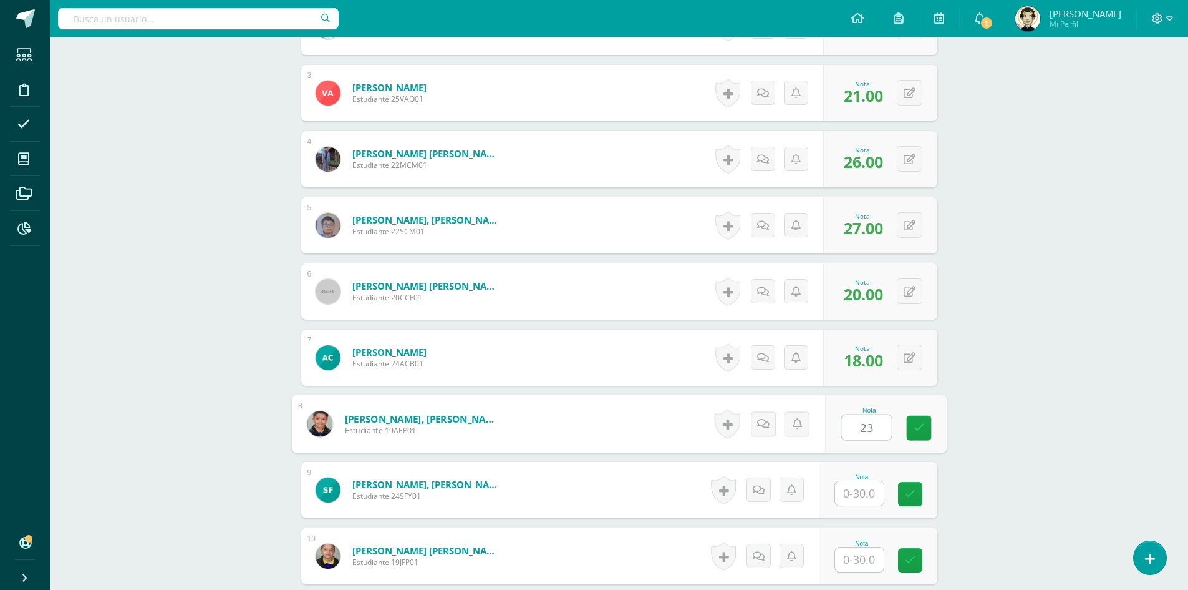
type input "23"
type input "25"
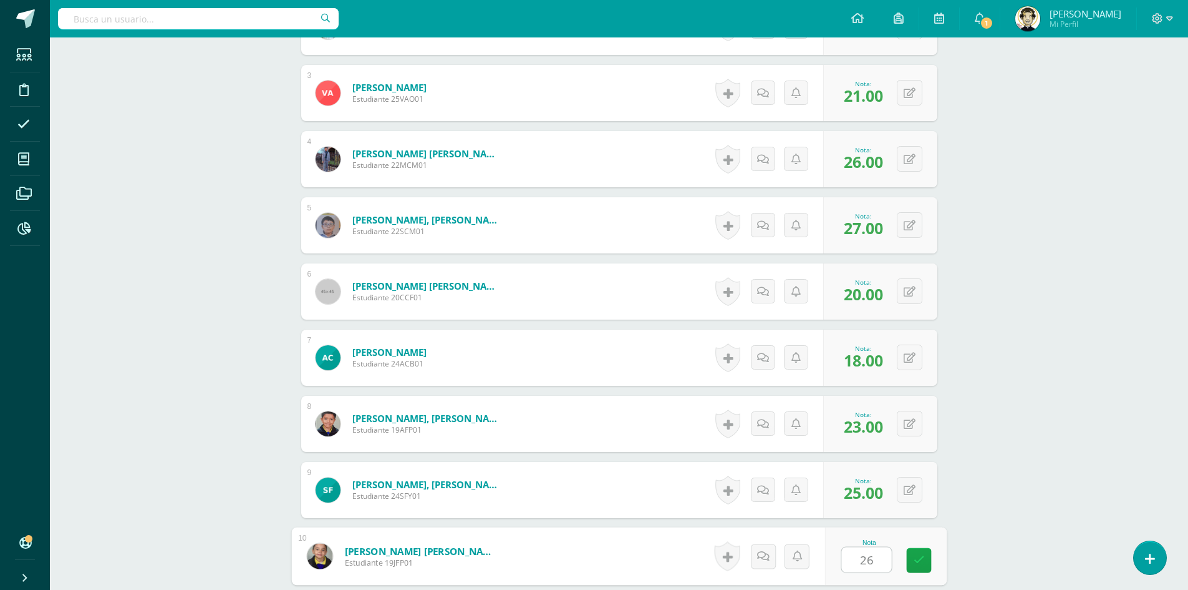
type input "26"
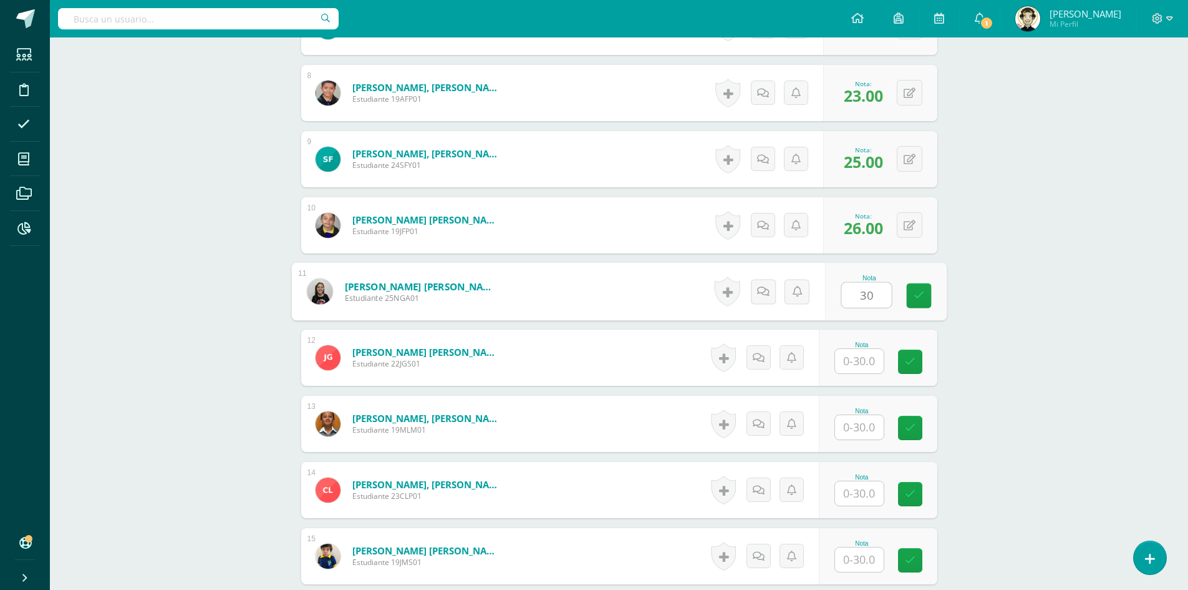
type input "30"
type input "28"
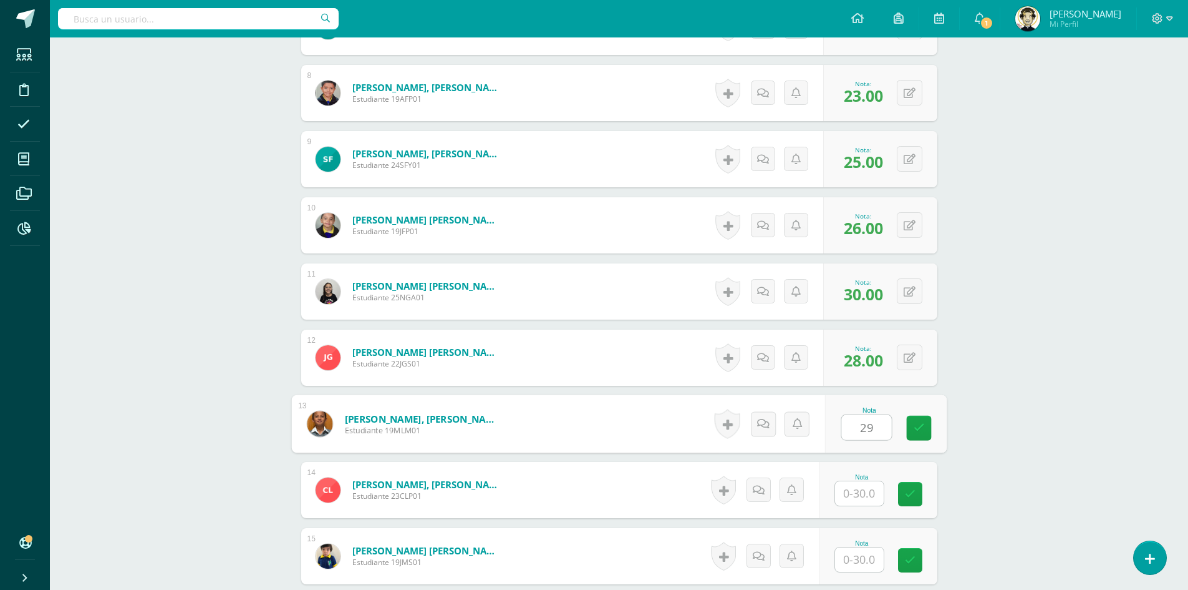
type input "29"
type input "21"
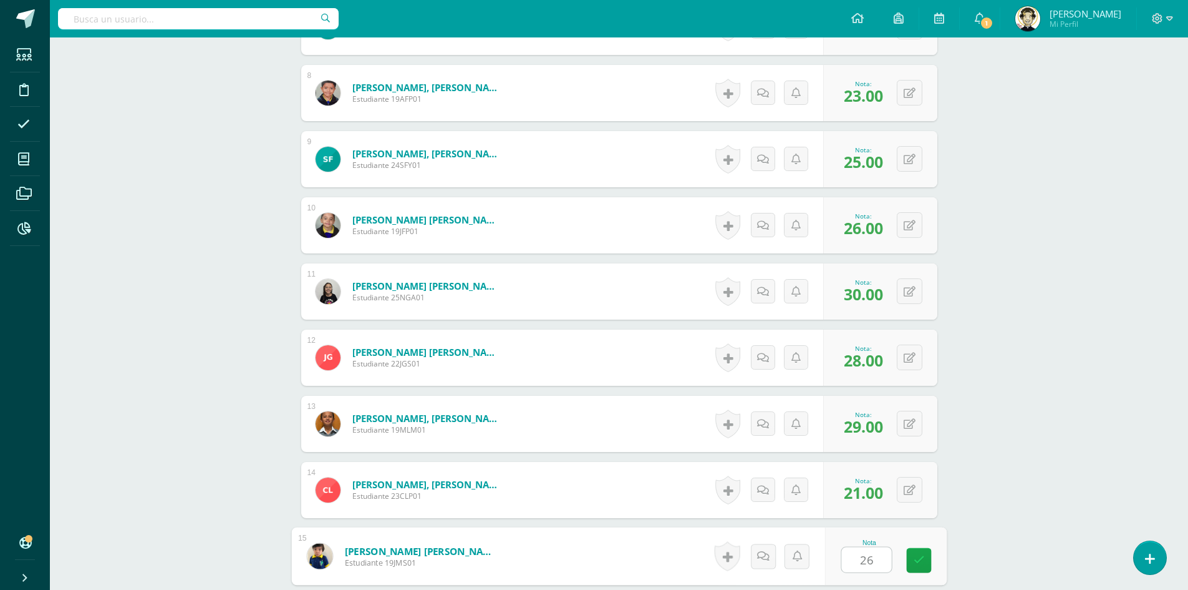
type input "26"
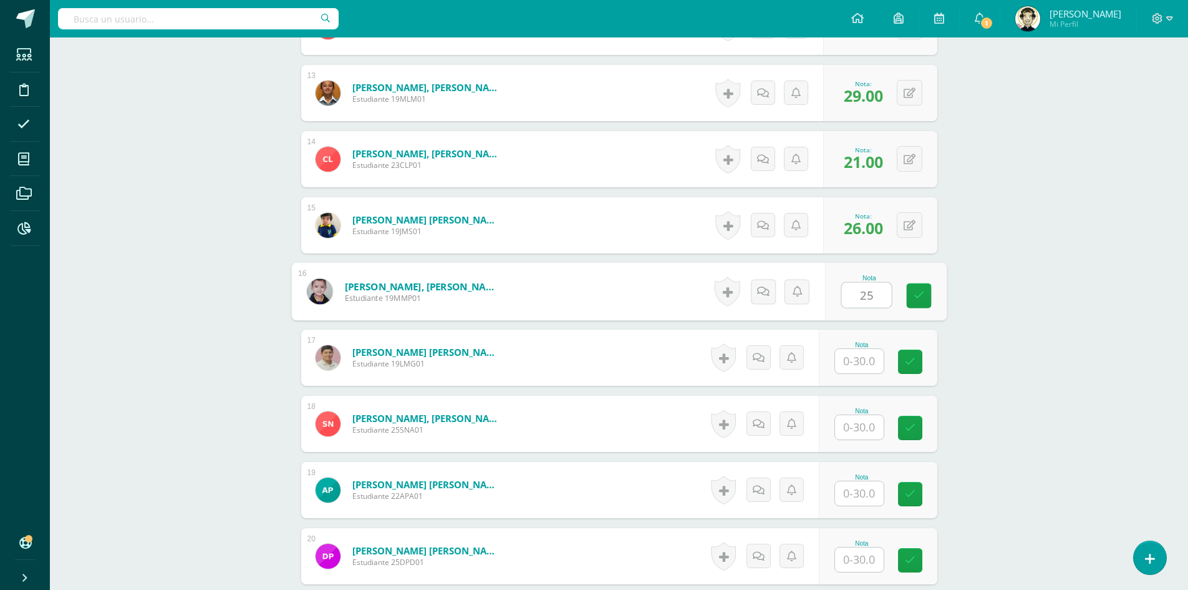
type input "25"
type input "29"
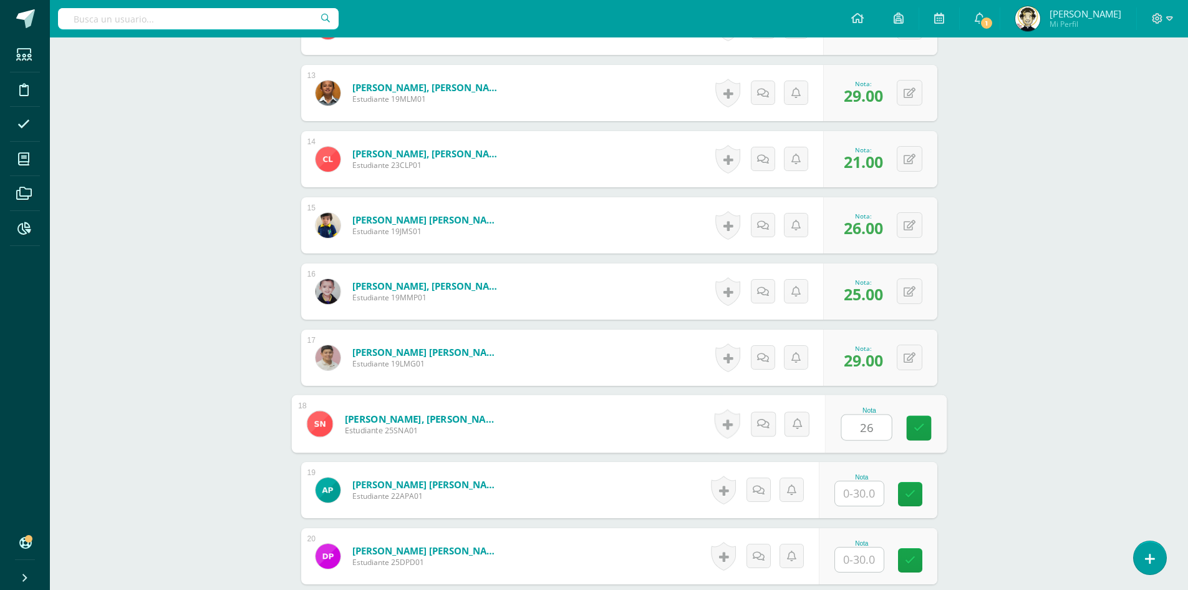
type input "26"
type input "25"
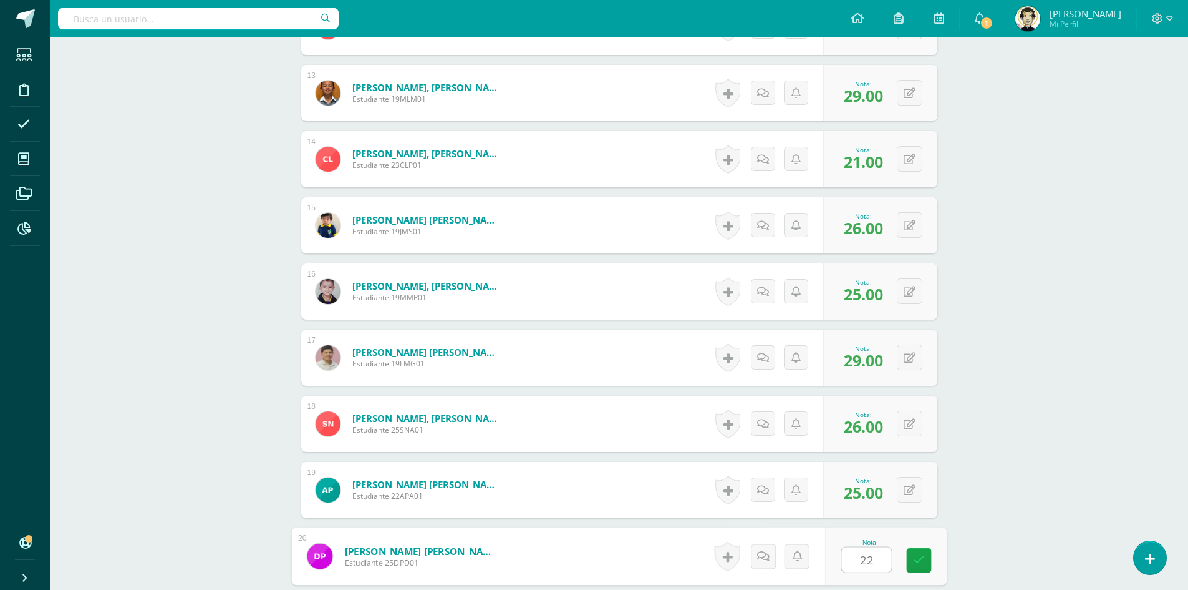
type input "22"
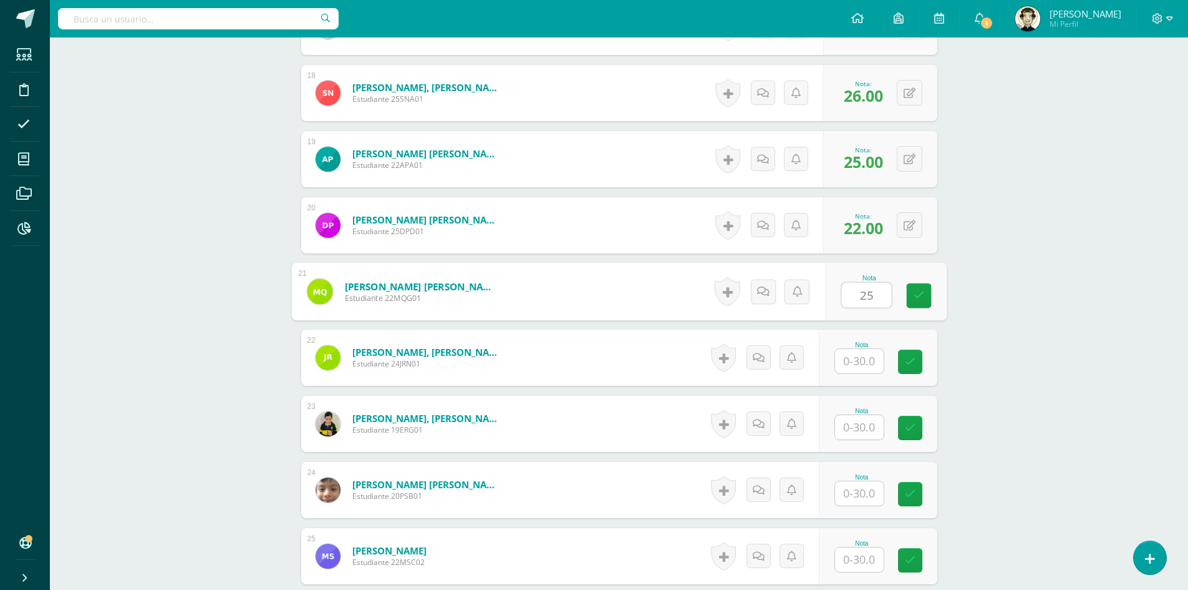
type input "25"
type input "22"
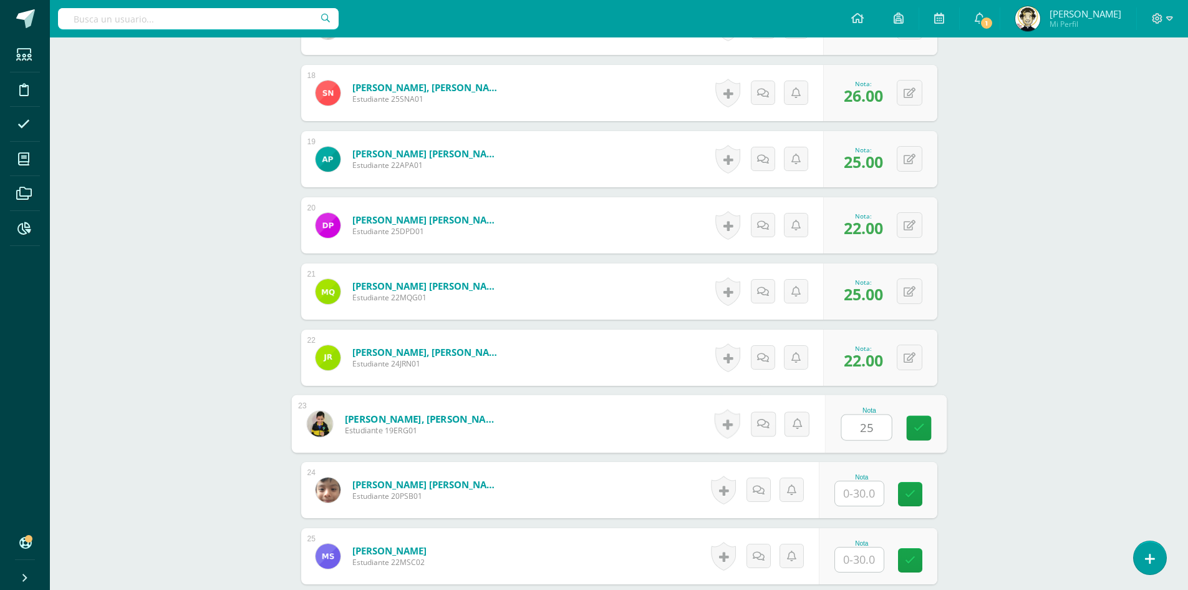
type input "25"
type input "24"
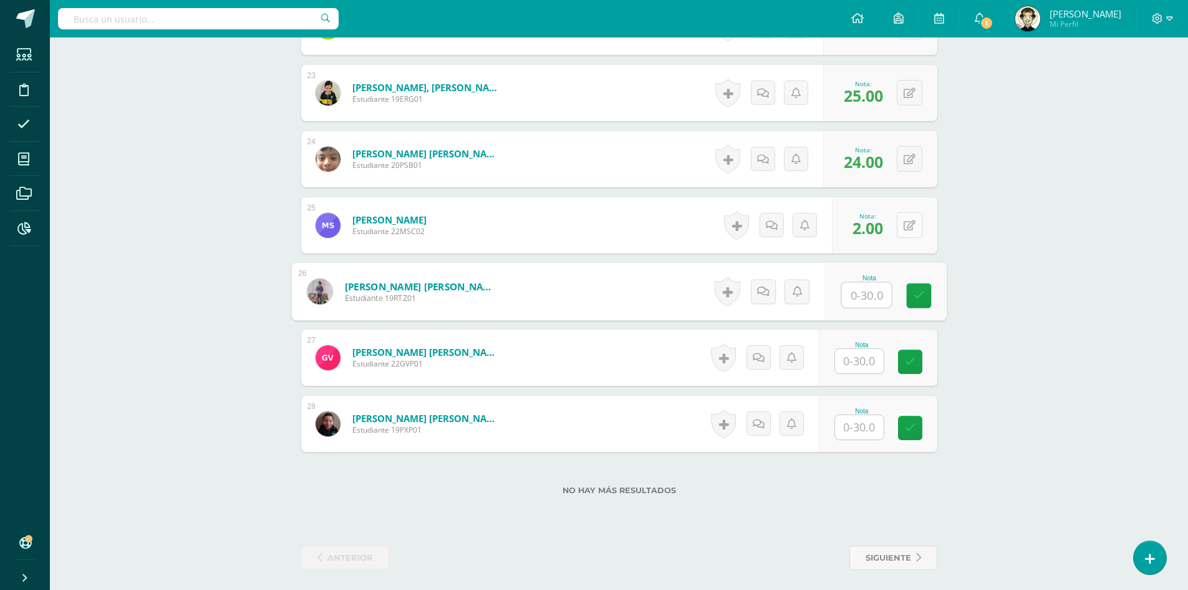
click at [914, 228] on icon at bounding box center [910, 225] width 12 height 11
type input "22"
type input "25"
type input "27"
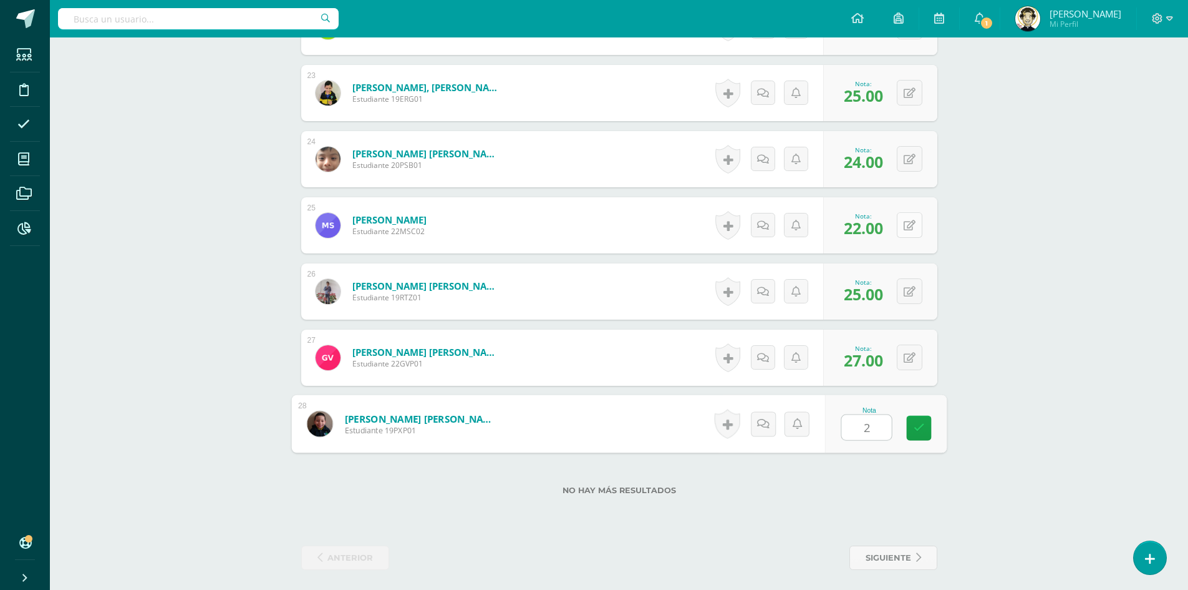
type input "23"
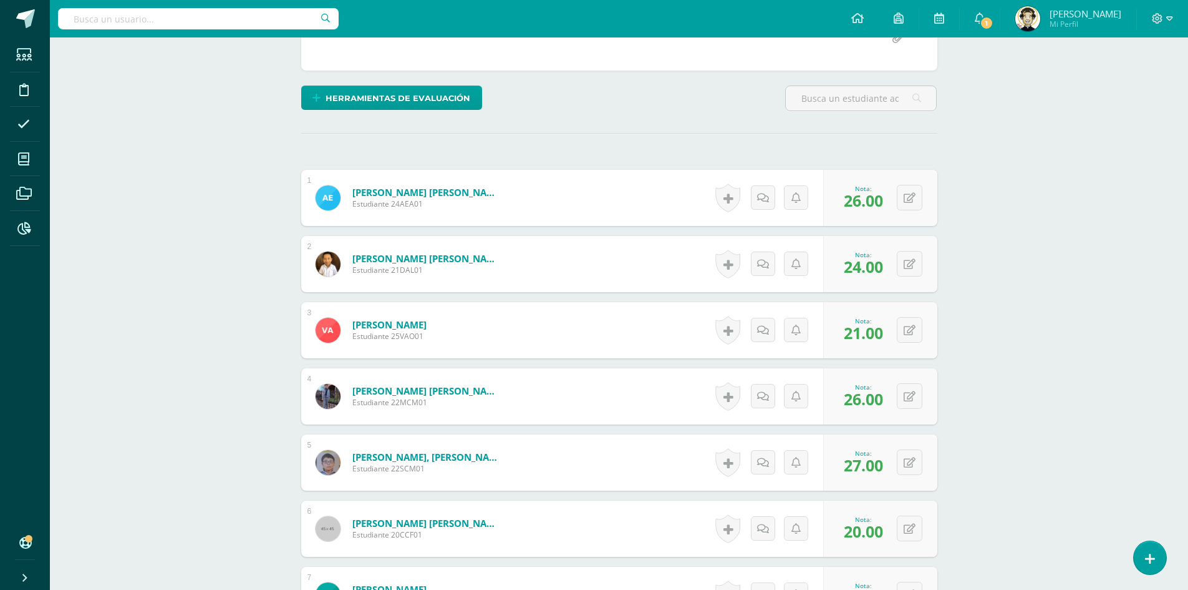
scroll to position [14, 0]
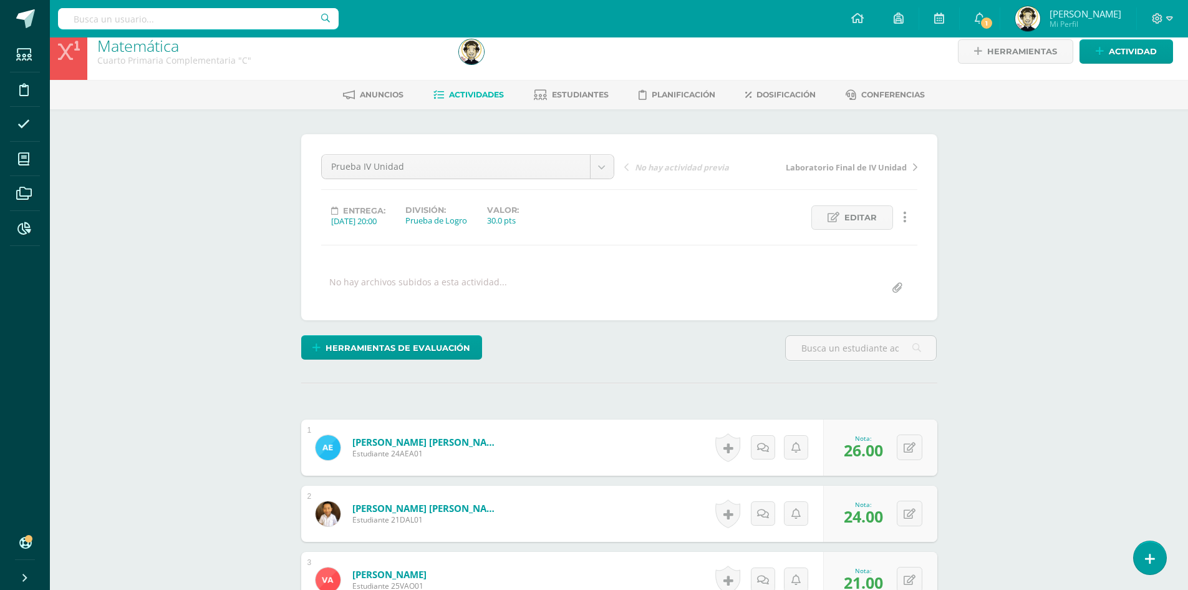
click at [480, 91] on span "Actividades" at bounding box center [476, 94] width 55 height 9
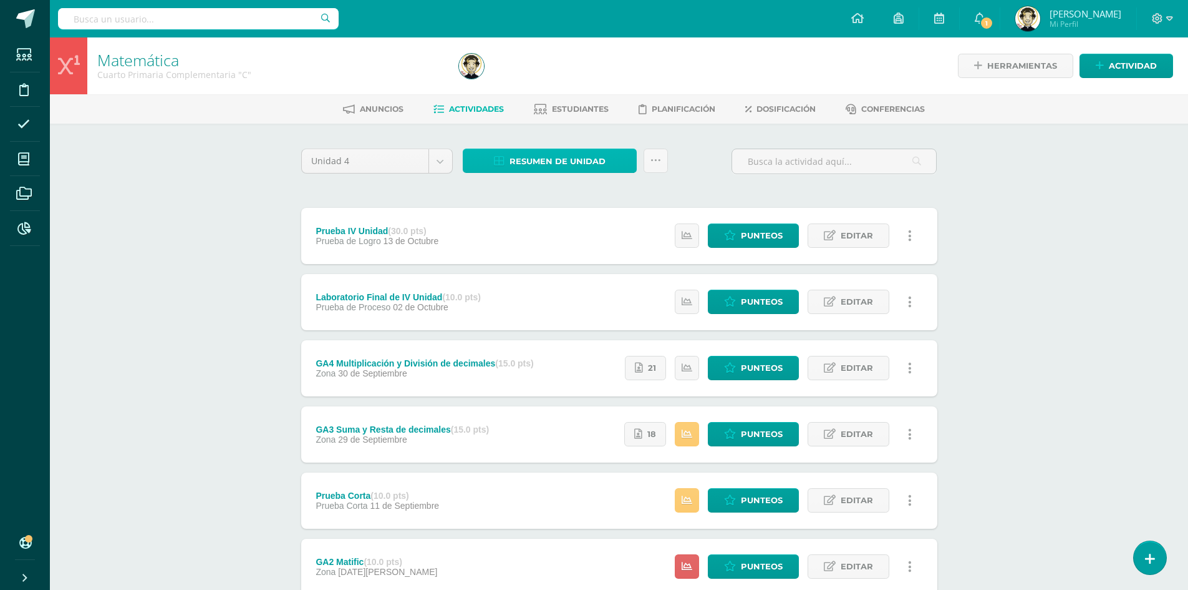
click at [552, 168] on span "Resumen de unidad" at bounding box center [558, 161] width 96 height 23
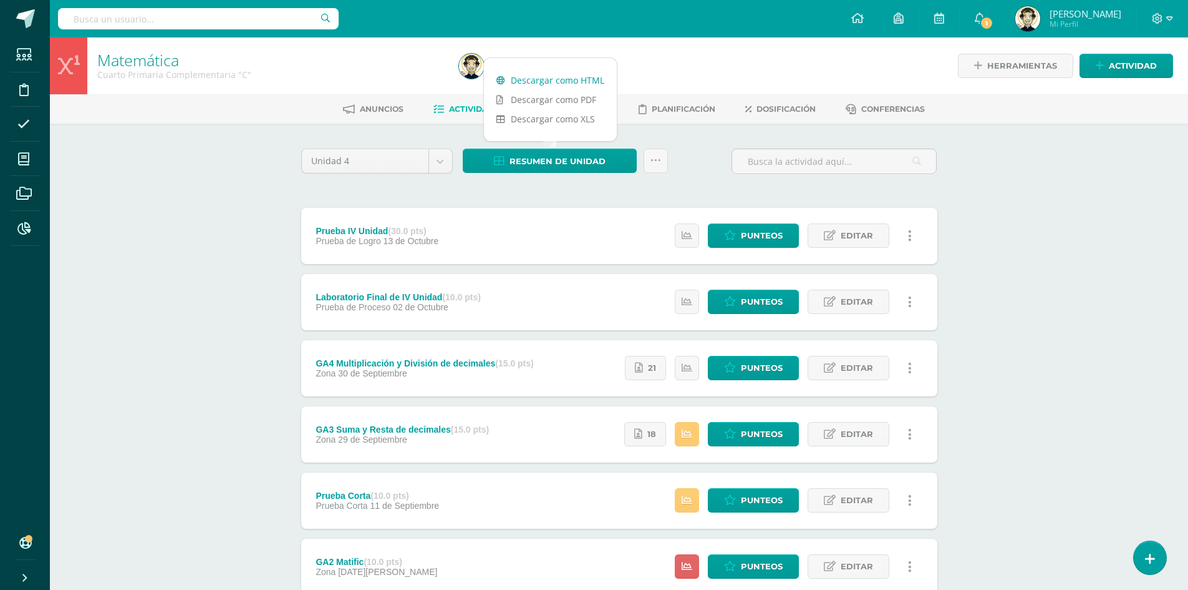
click at [568, 78] on link "Descargar como HTML" at bounding box center [550, 79] width 133 height 19
